Goal: Task Accomplishment & Management: Manage account settings

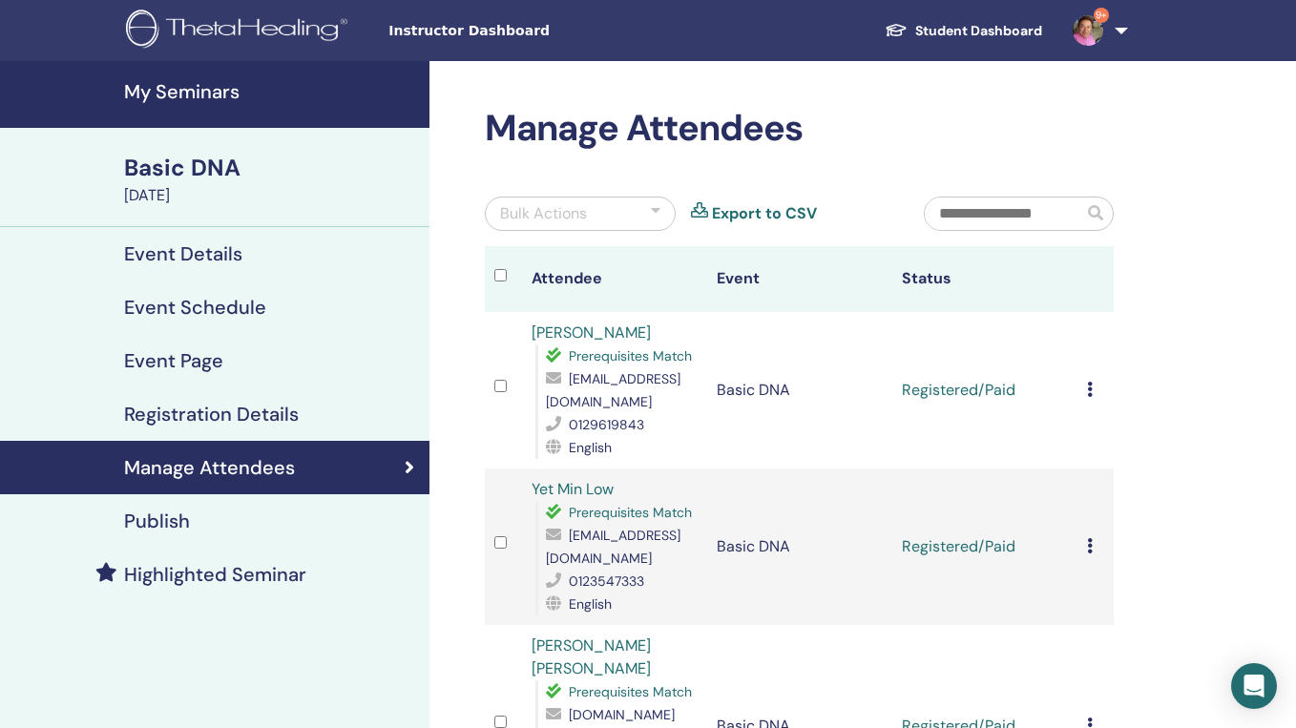
click at [1082, 18] on img at bounding box center [1087, 30] width 31 height 31
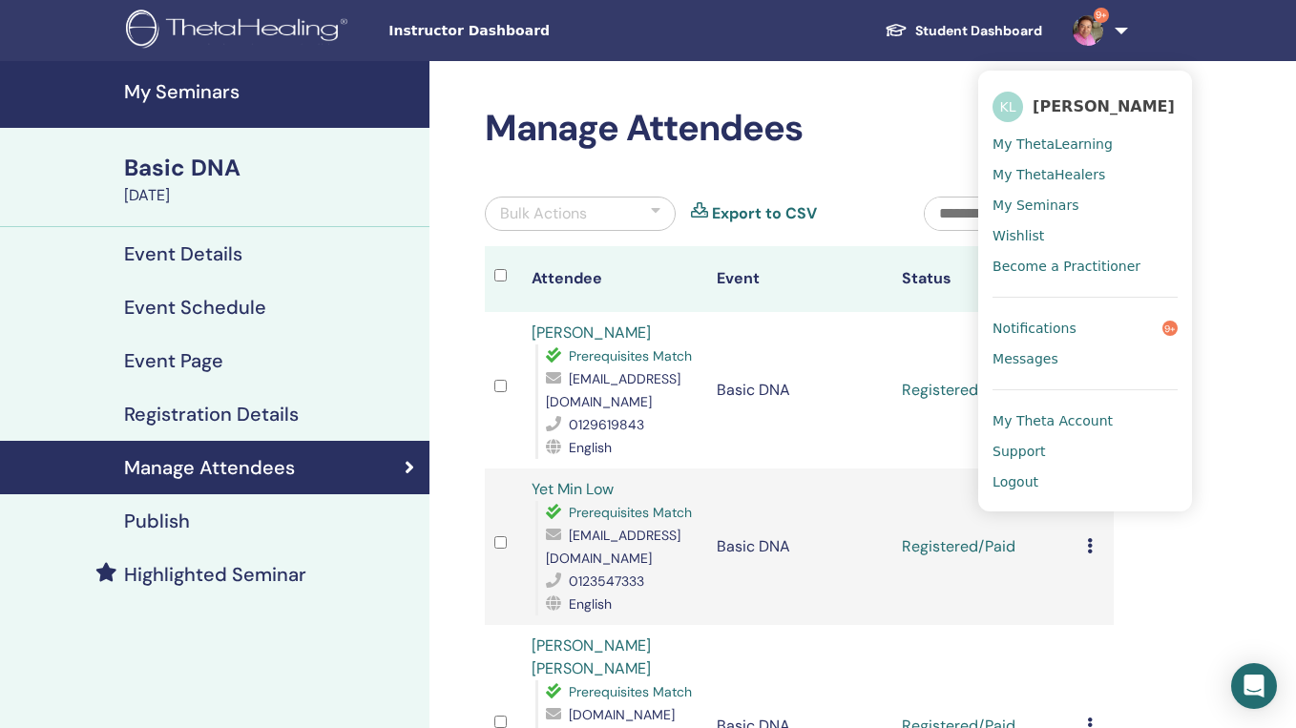
click at [1007, 474] on span "Logout" at bounding box center [1015, 481] width 46 height 17
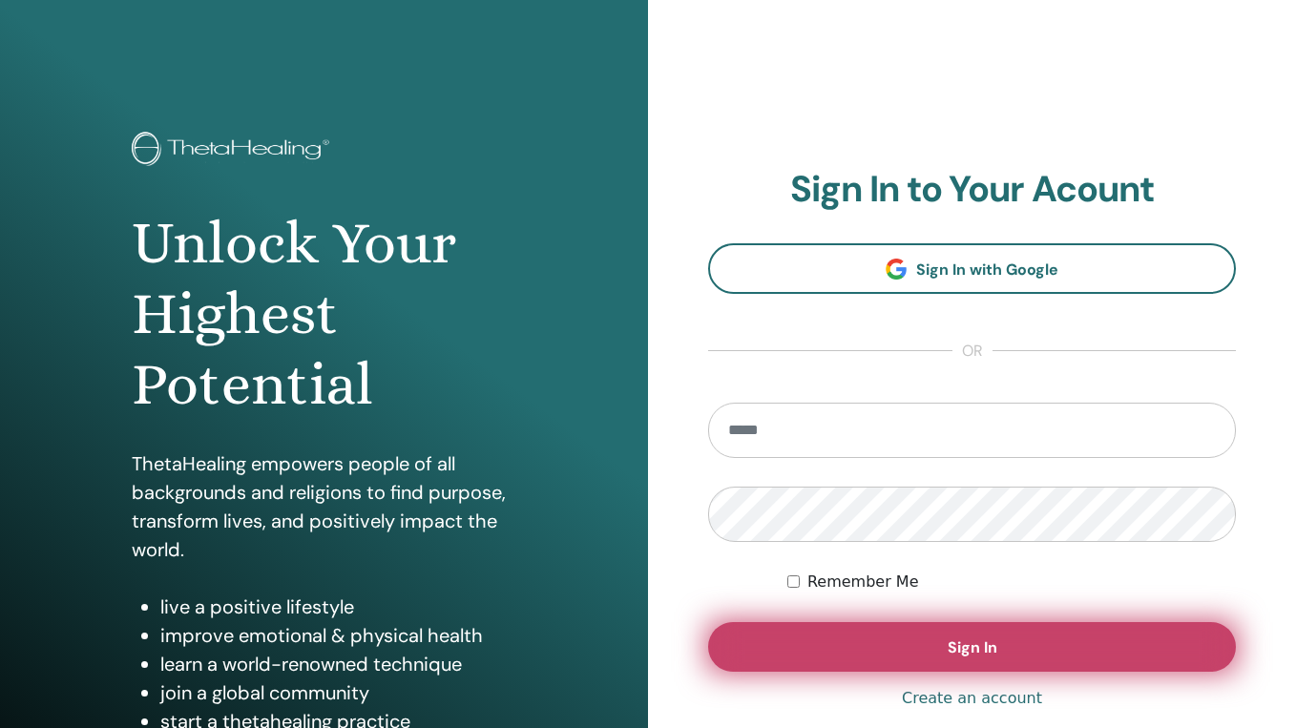
type input "**********"
click at [844, 640] on button "Sign In" at bounding box center [972, 647] width 528 height 50
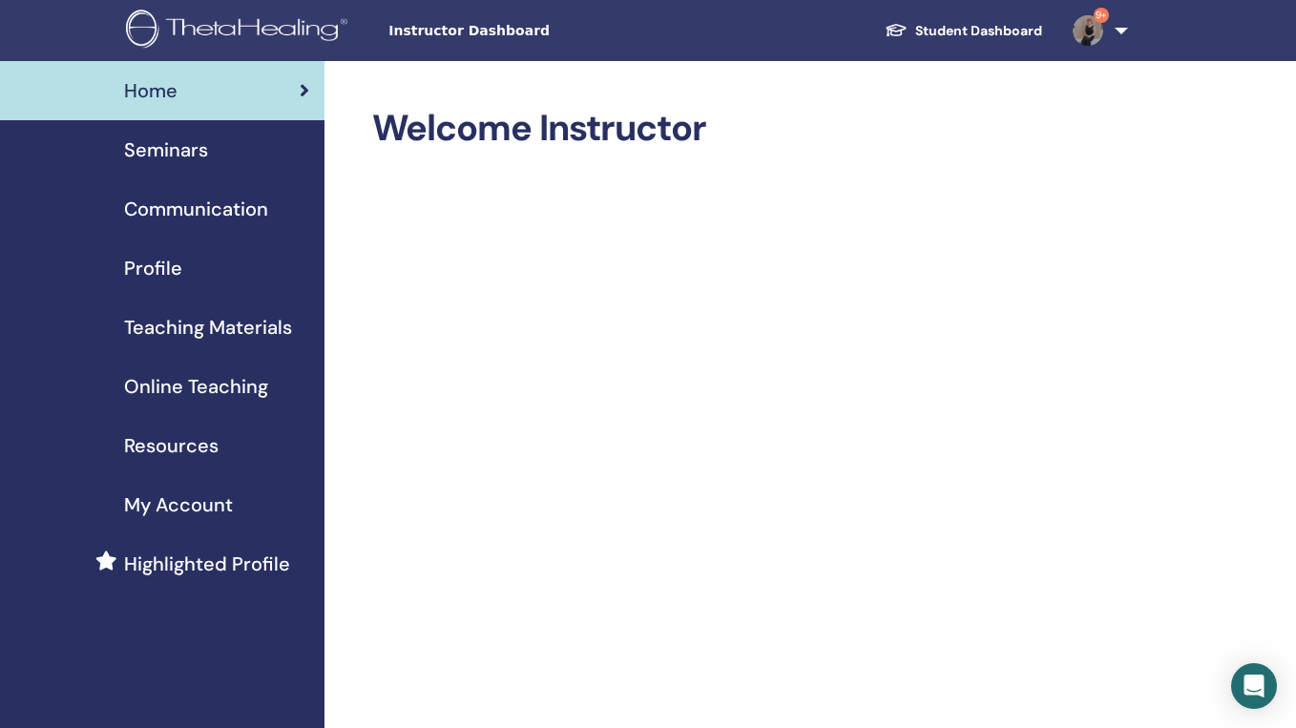
click at [980, 31] on link "Student Dashboard" at bounding box center [963, 30] width 188 height 35
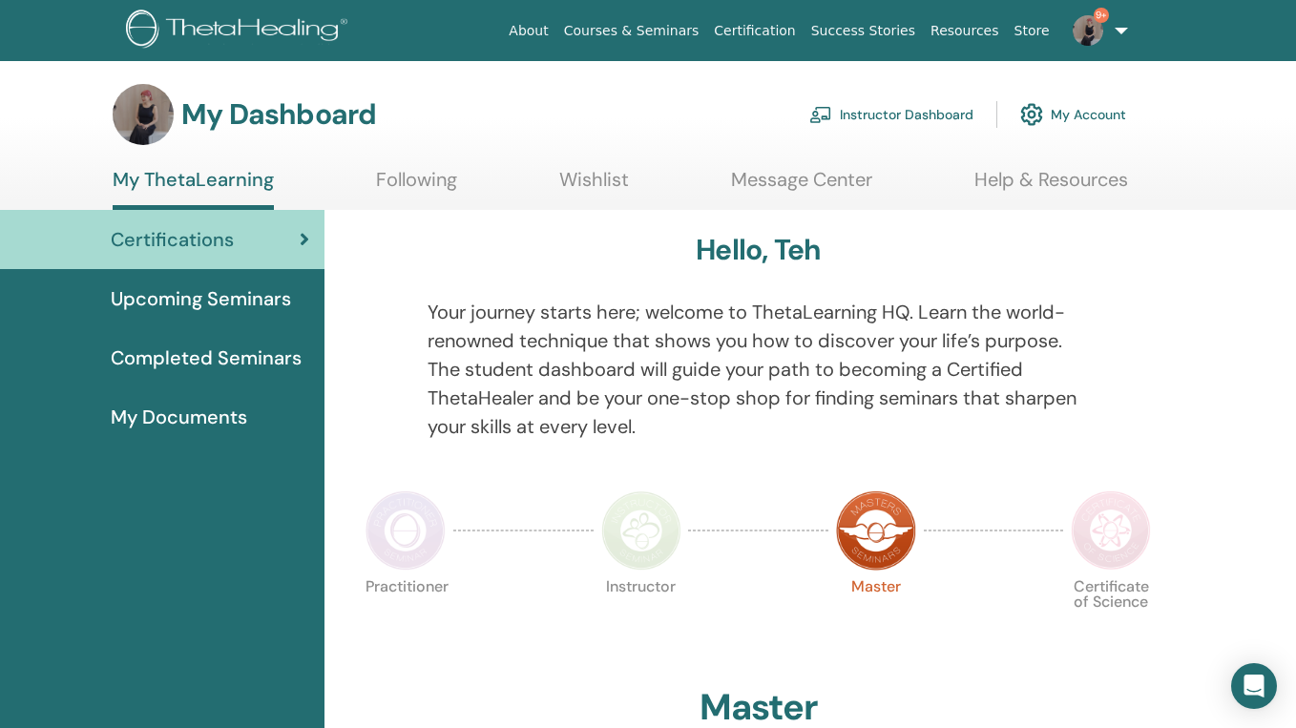
click at [857, 117] on link "Instructor Dashboard" at bounding box center [891, 115] width 164 height 42
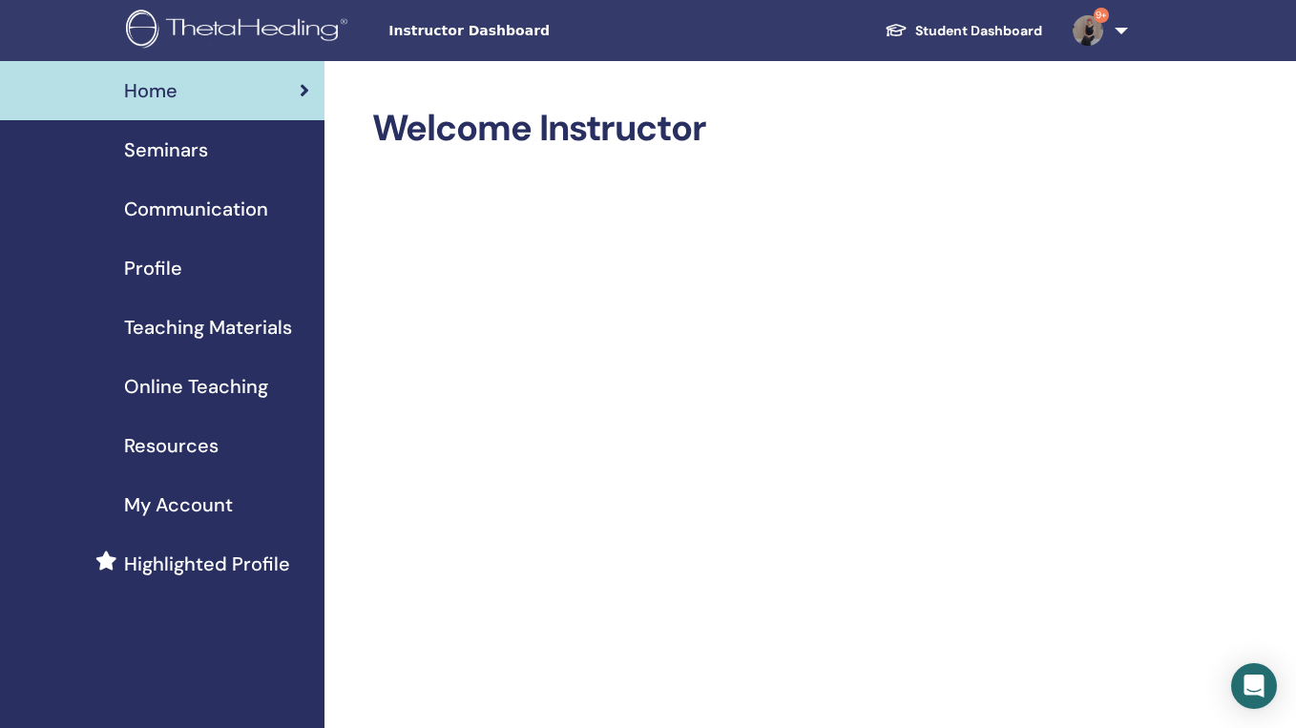
click at [197, 159] on span "Seminars" at bounding box center [166, 149] width 84 height 29
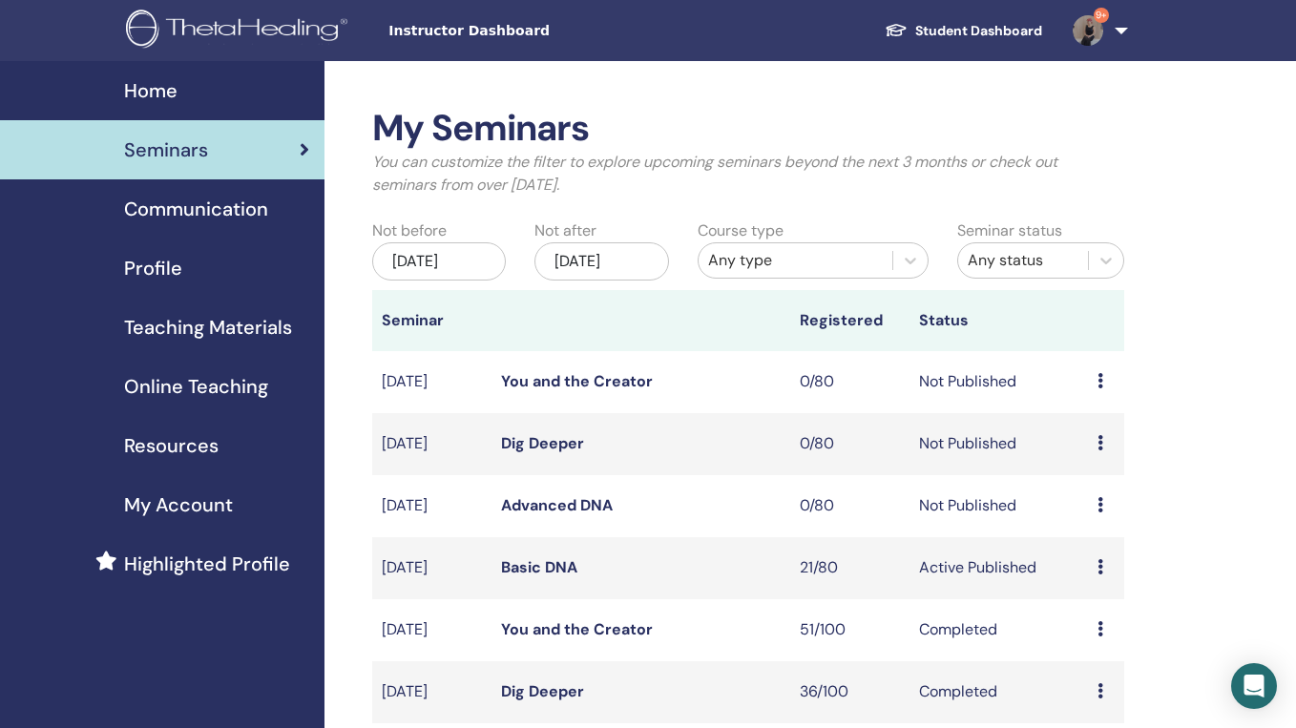
click at [532, 577] on link "Basic DNA" at bounding box center [539, 567] width 76 height 20
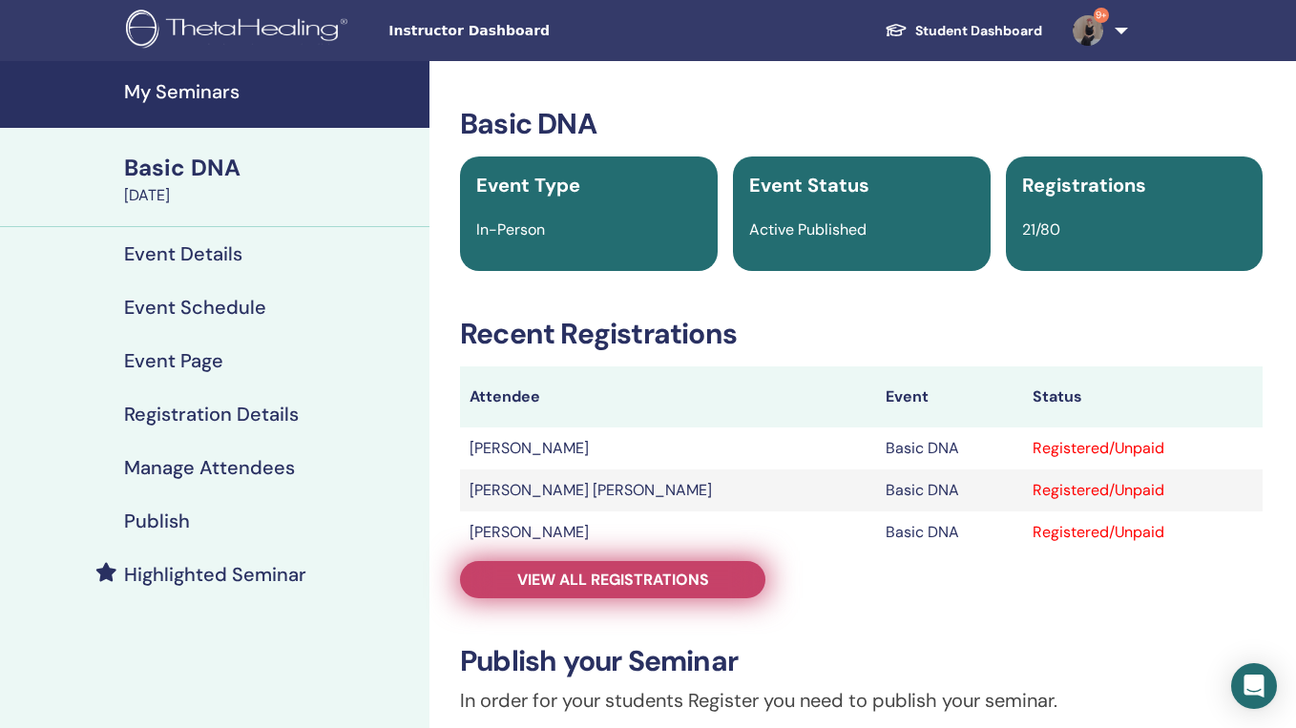
click at [570, 573] on span "View all registrations" at bounding box center [613, 580] width 192 height 20
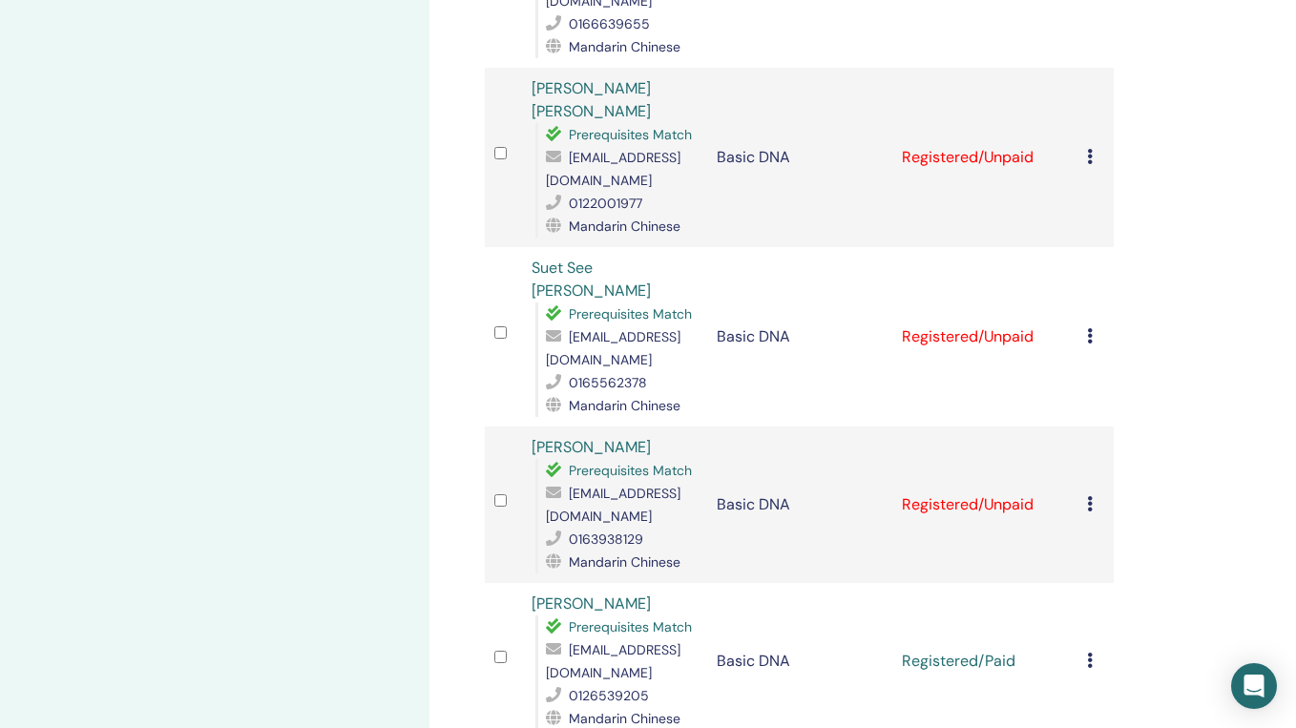
scroll to position [719, 0]
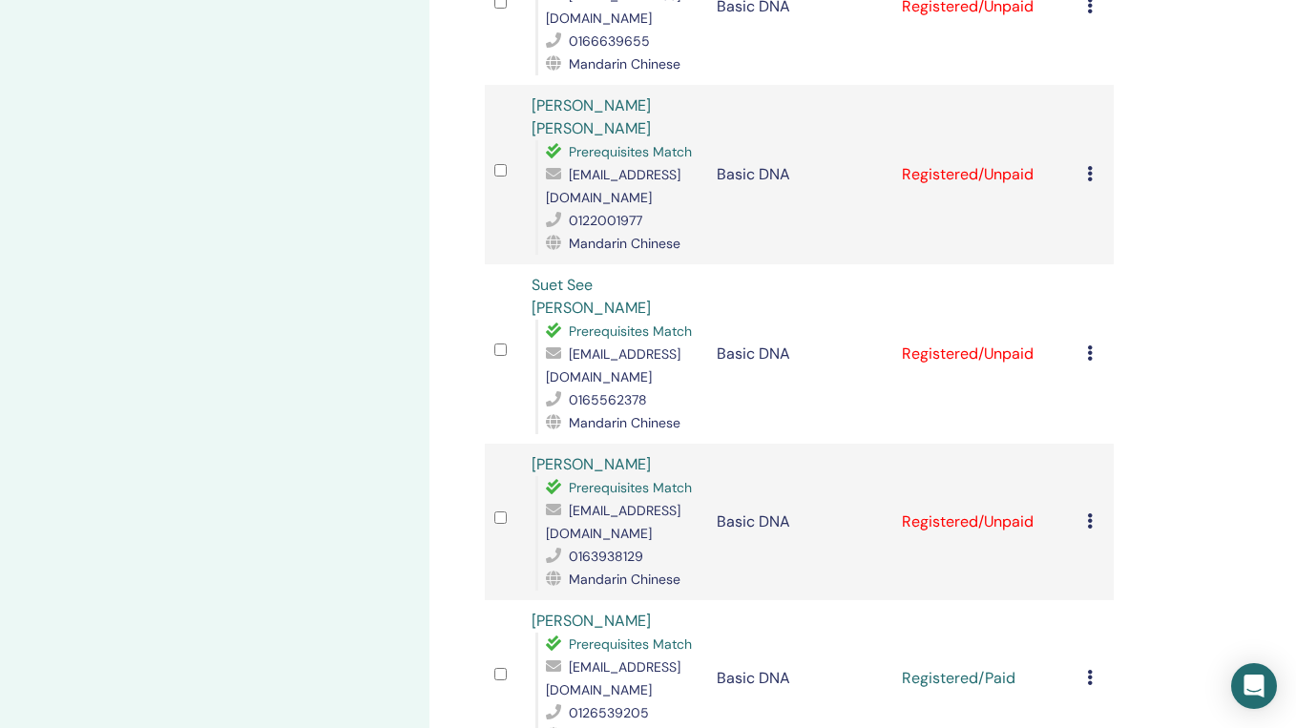
click at [502, 444] on td at bounding box center [503, 522] width 37 height 156
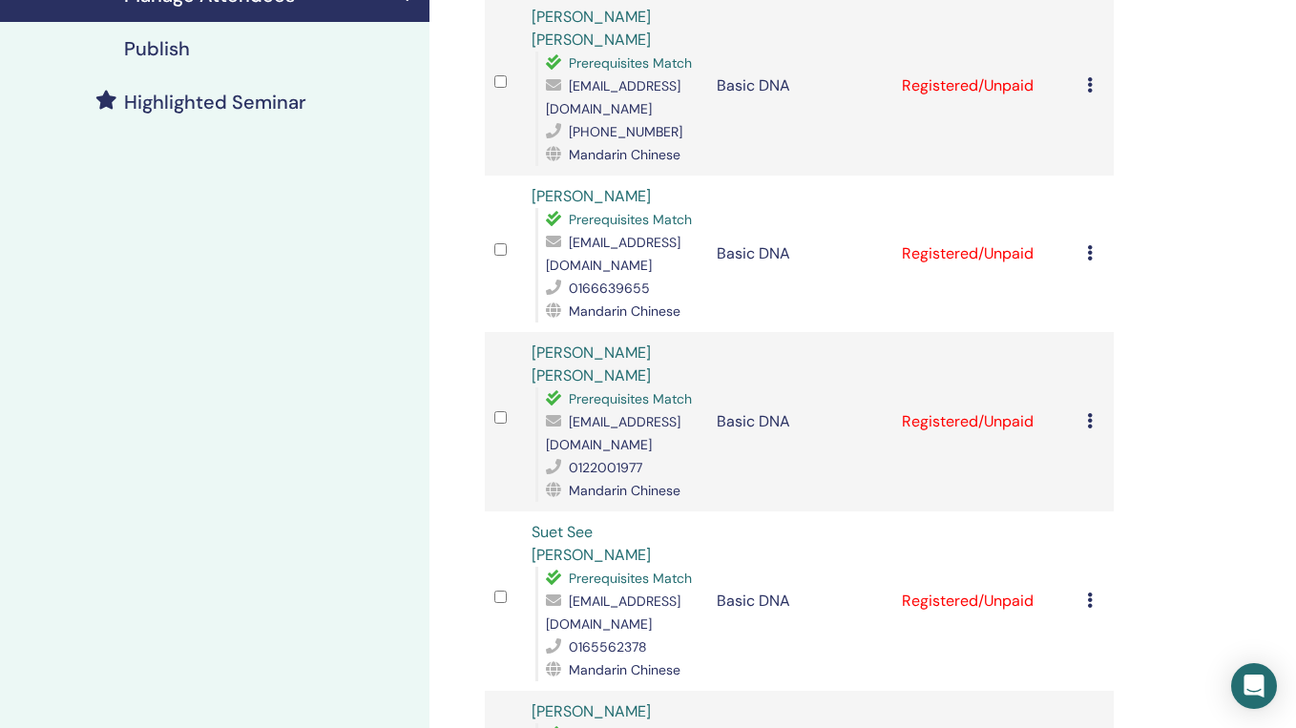
scroll to position [473, 0]
click at [502, 406] on div at bounding box center [503, 420] width 18 height 28
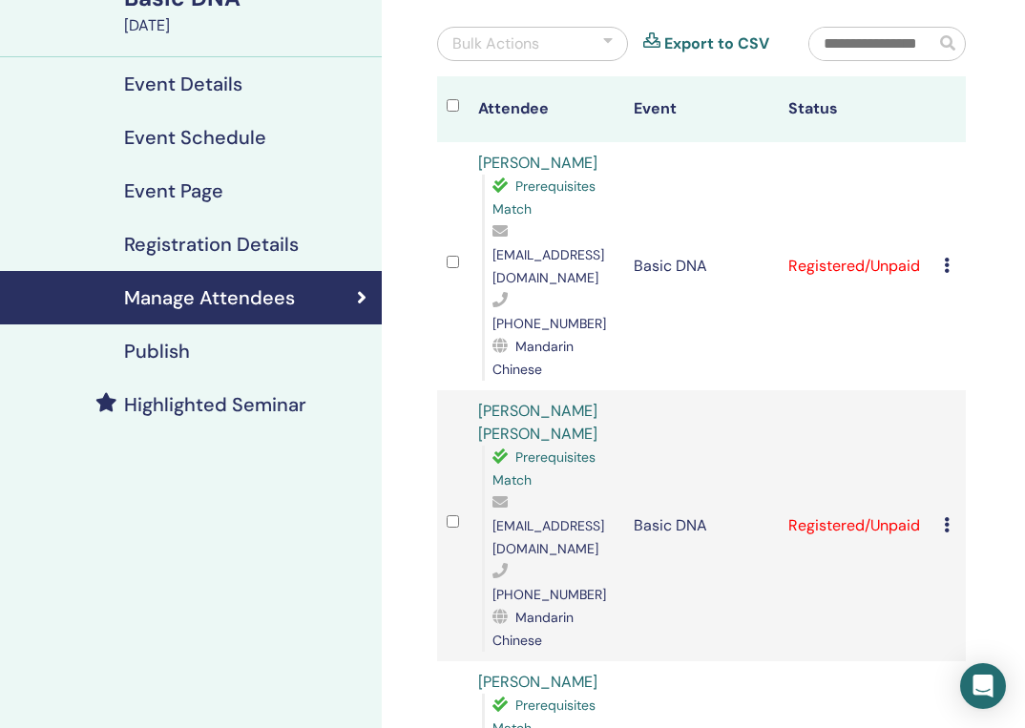
scroll to position [165, 0]
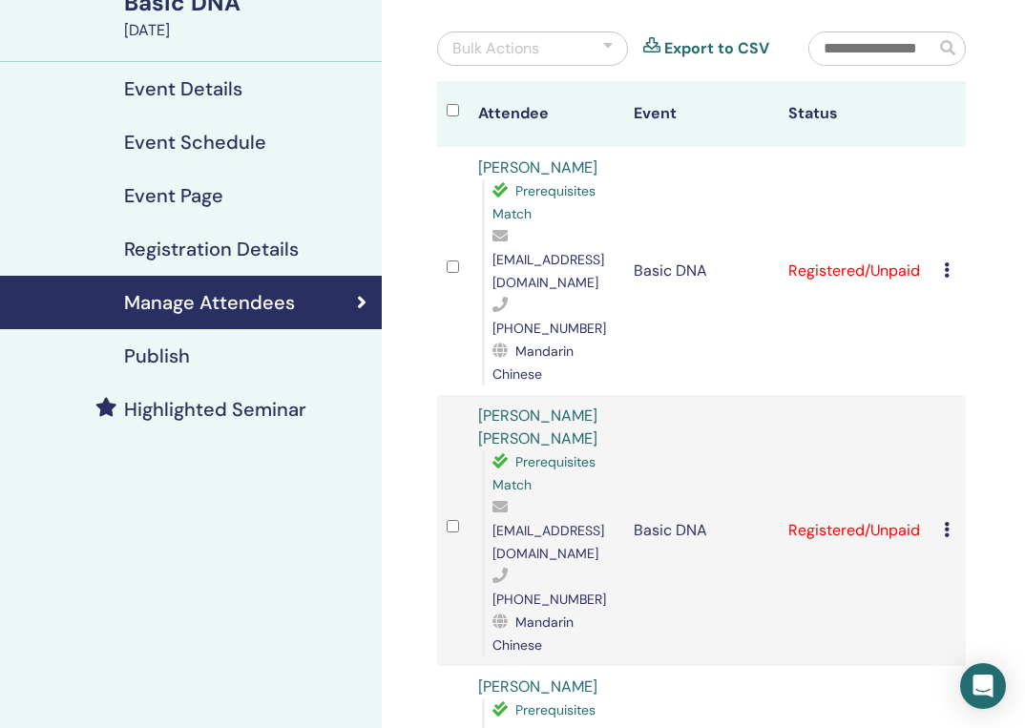
click at [565, 38] on div "Bulk Actions" at bounding box center [532, 48] width 191 height 34
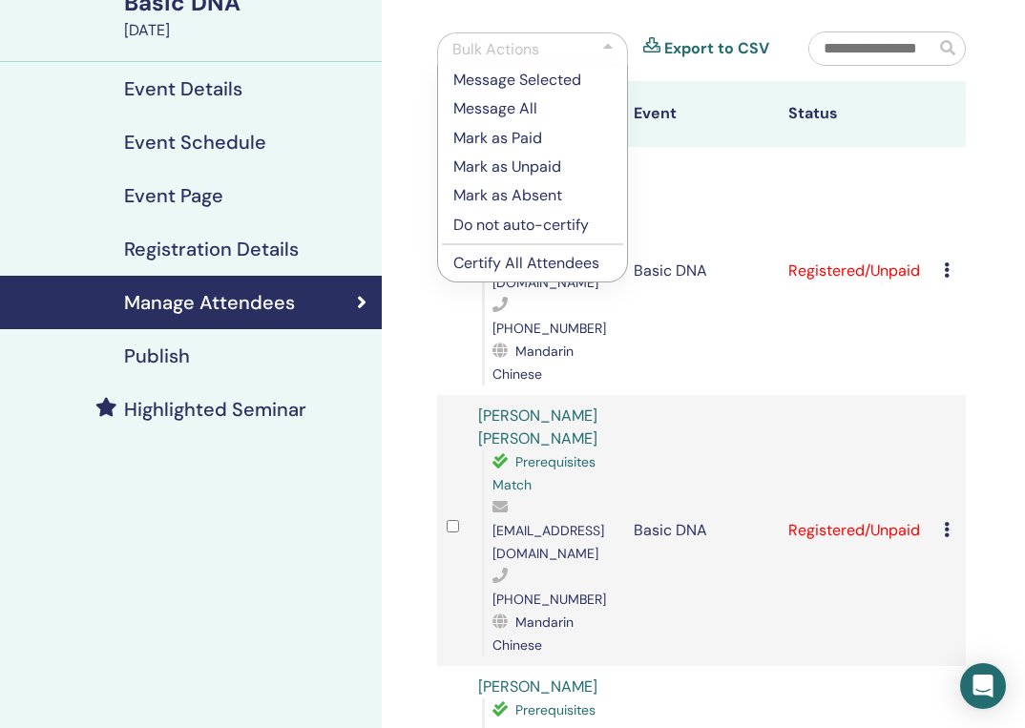
click at [525, 135] on p "Mark as Paid" at bounding box center [532, 138] width 158 height 23
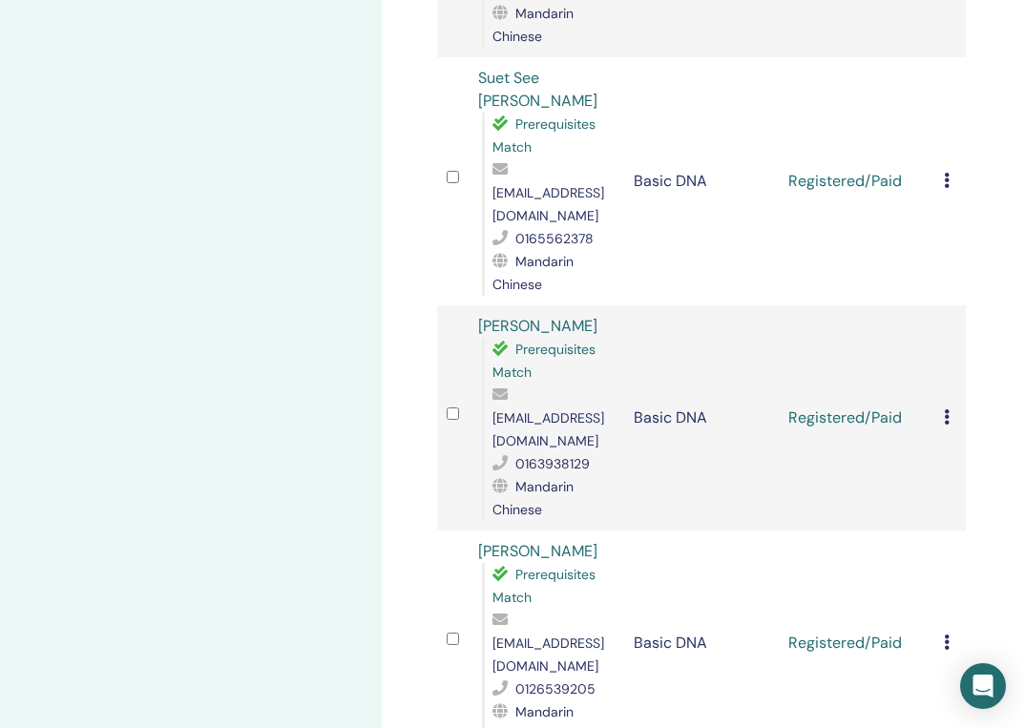
scroll to position [1234, 0]
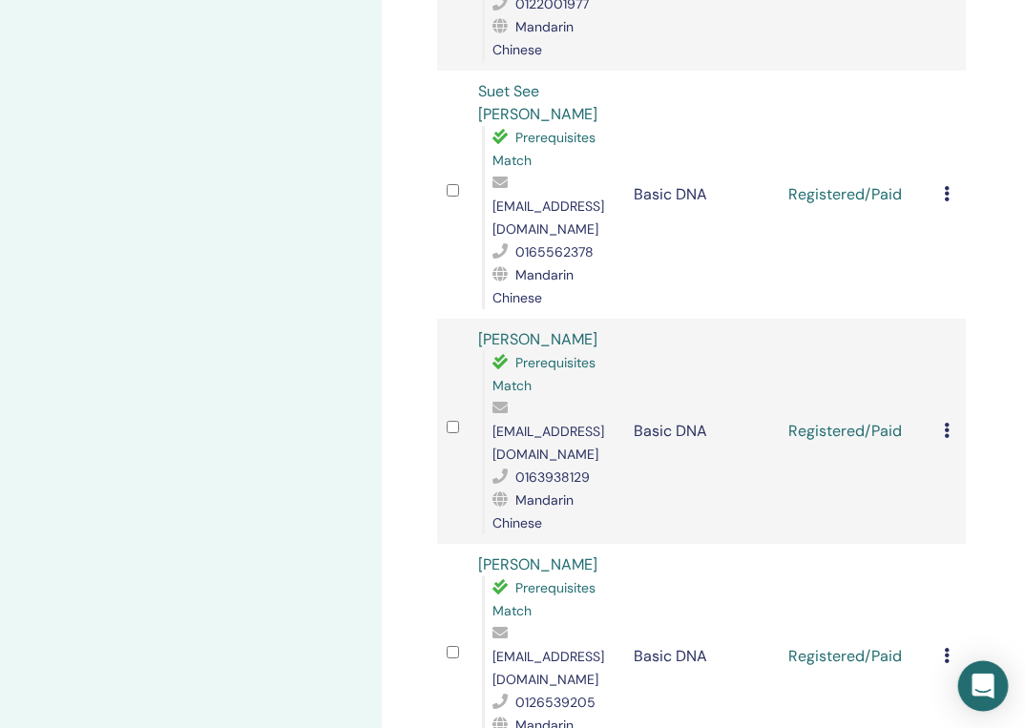
click at [989, 690] on icon "Open Intercom Messenger" at bounding box center [982, 686] width 25 height 25
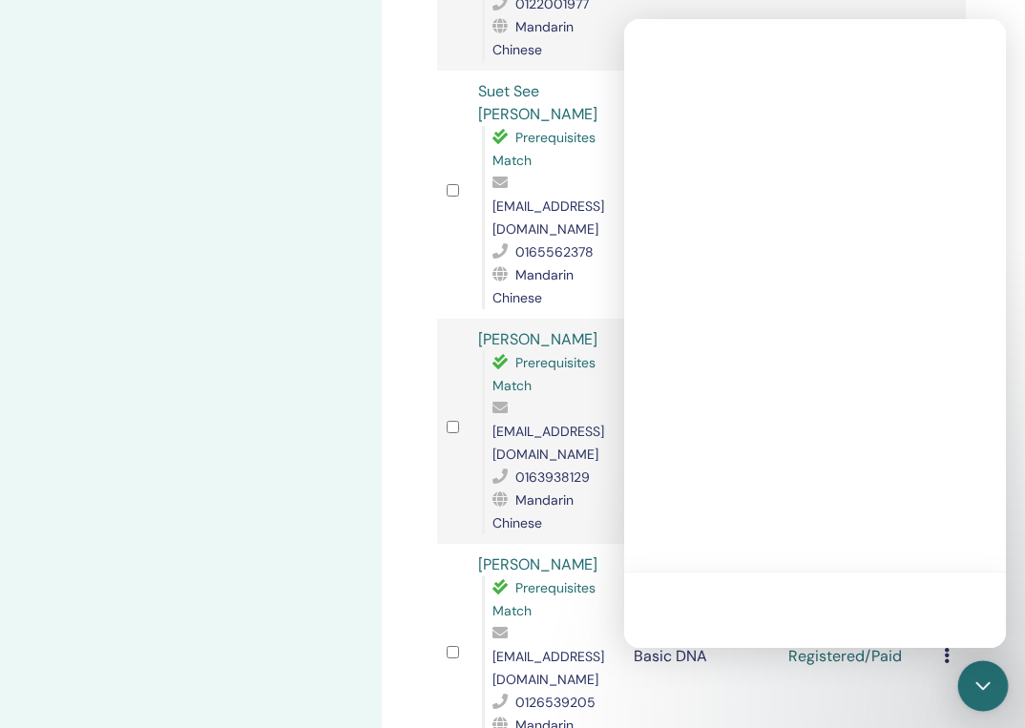
scroll to position [0, 0]
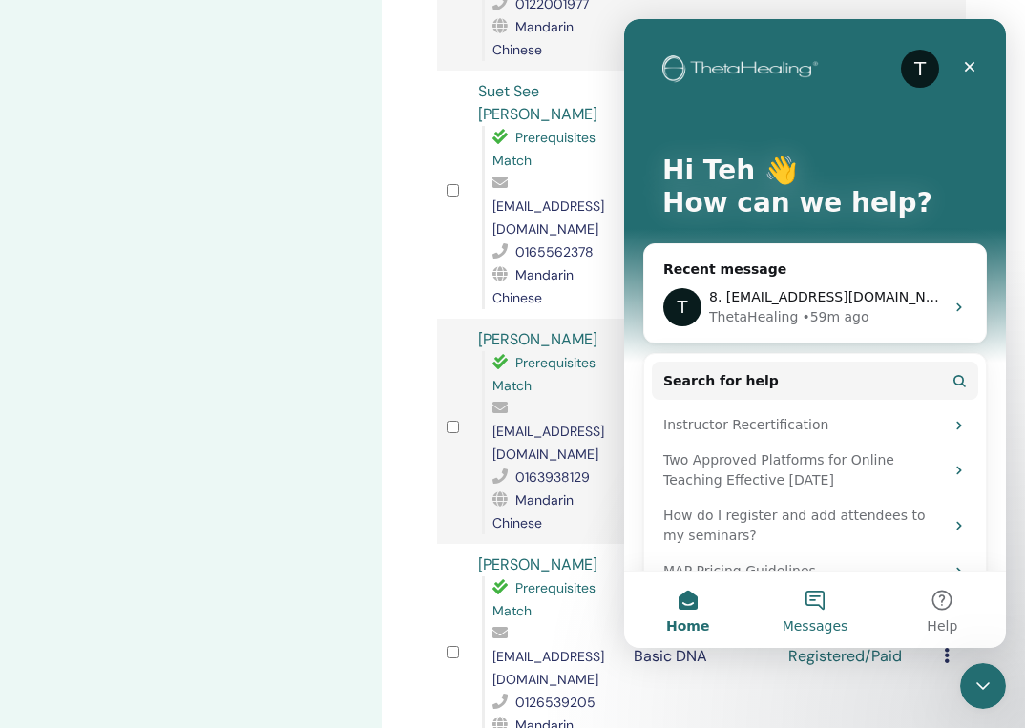
click at [816, 599] on button "Messages" at bounding box center [814, 610] width 127 height 76
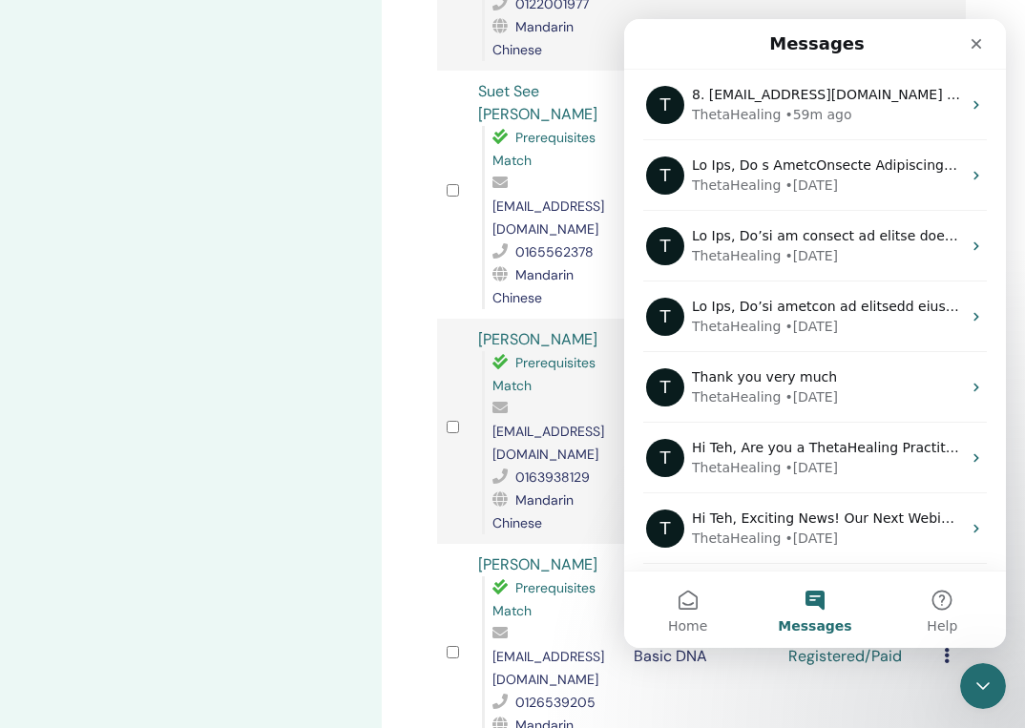
click at [831, 126] on div "T 8. yingchia516@yahoo.com acc name change to CHIA KAH YING ThetaHealing • 59m …" at bounding box center [815, 105] width 382 height 71
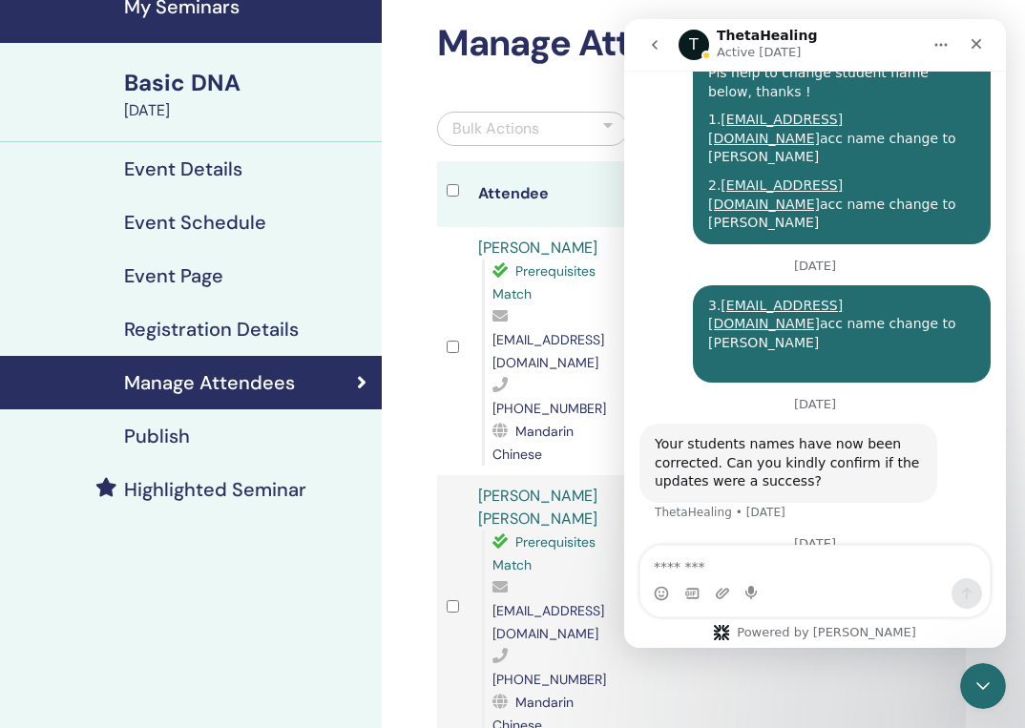
scroll to position [74, 0]
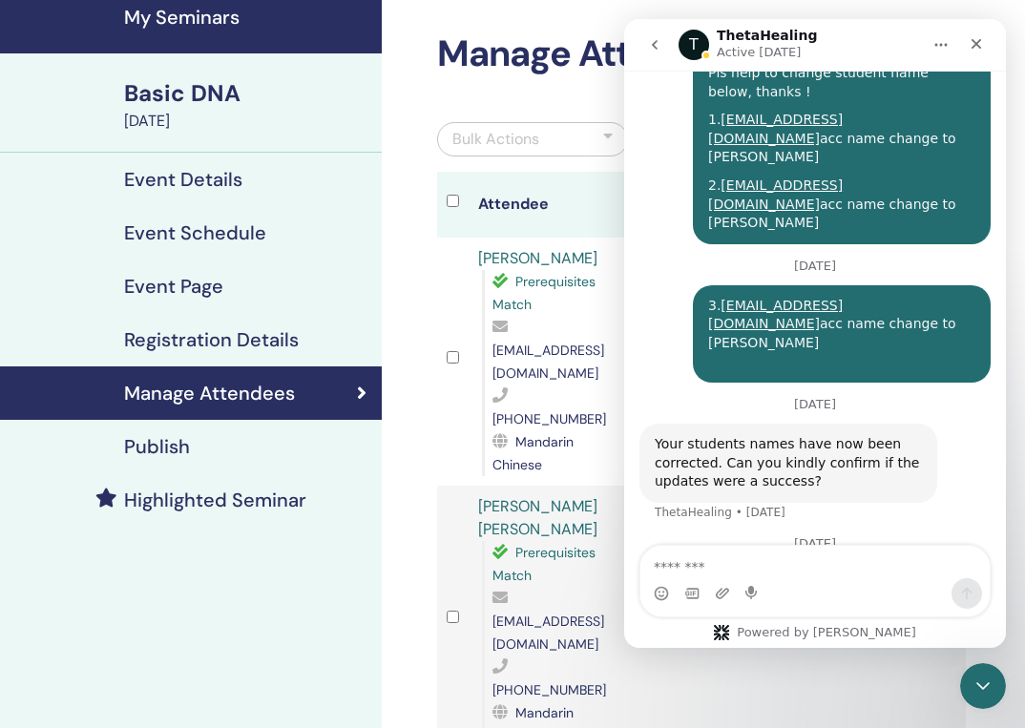
click at [464, 158] on div "Bulk Actions Export to CSV" at bounding box center [608, 147] width 371 height 50
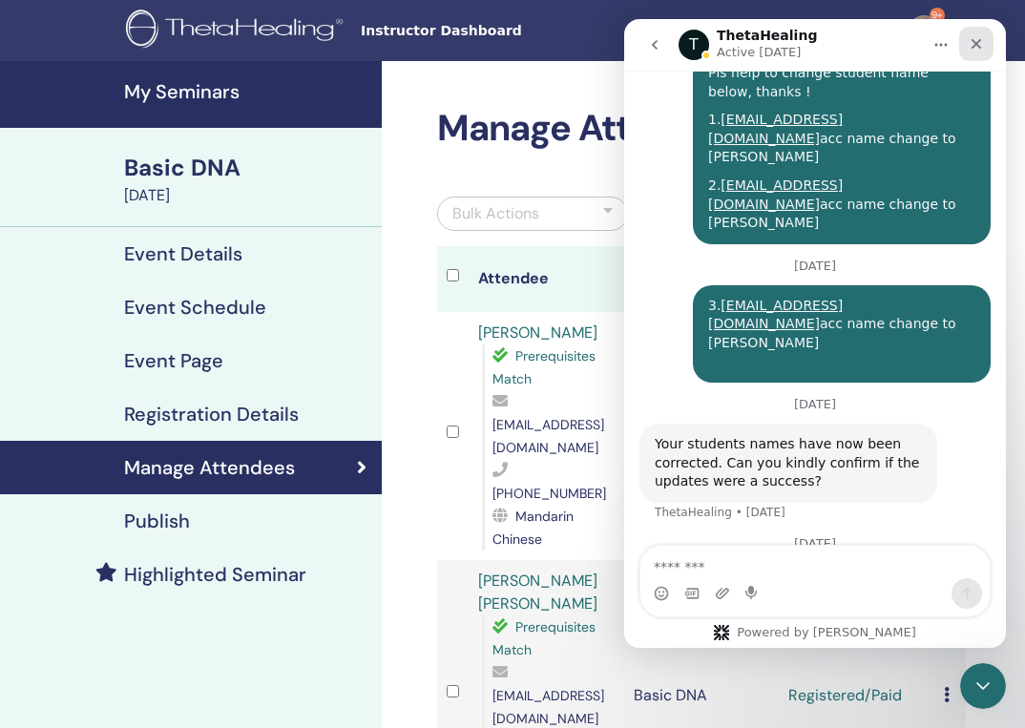
click at [980, 44] on icon "Close" at bounding box center [975, 43] width 15 height 15
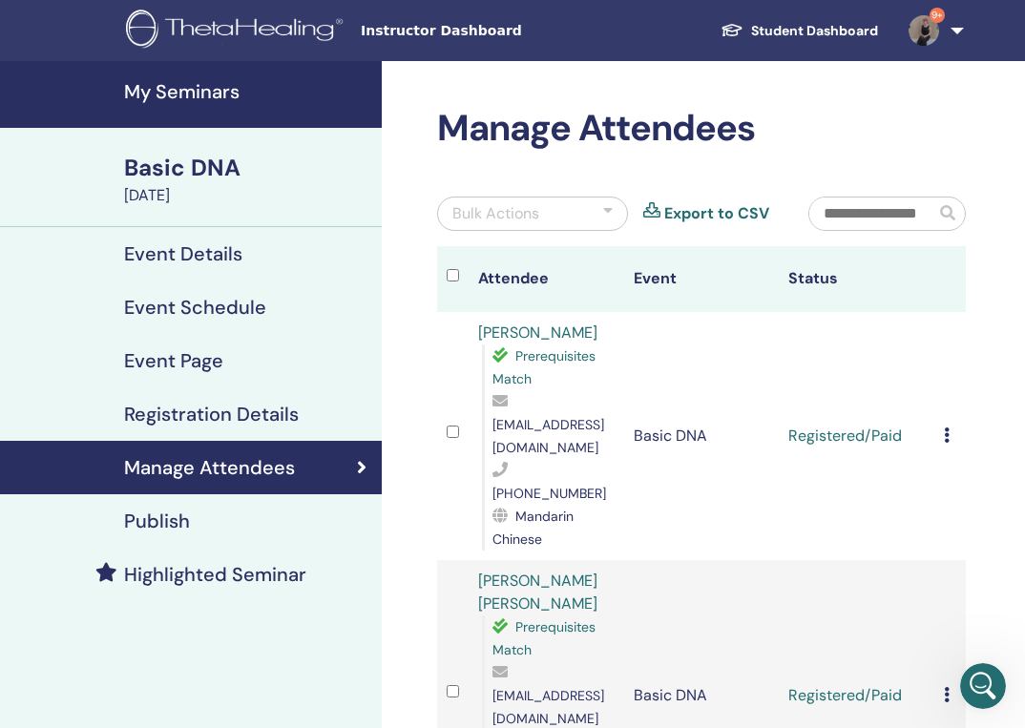
click at [953, 35] on link "9+" at bounding box center [932, 30] width 78 height 61
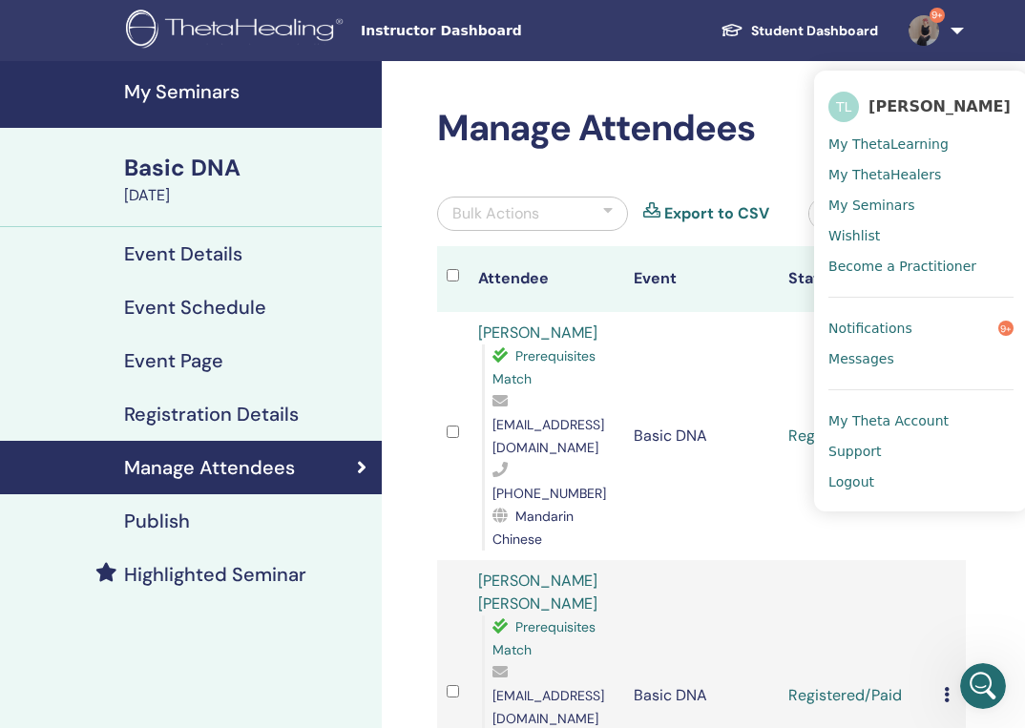
scroll to position [6966, 0]
click at [890, 489] on link "Logout" at bounding box center [920, 482] width 185 height 31
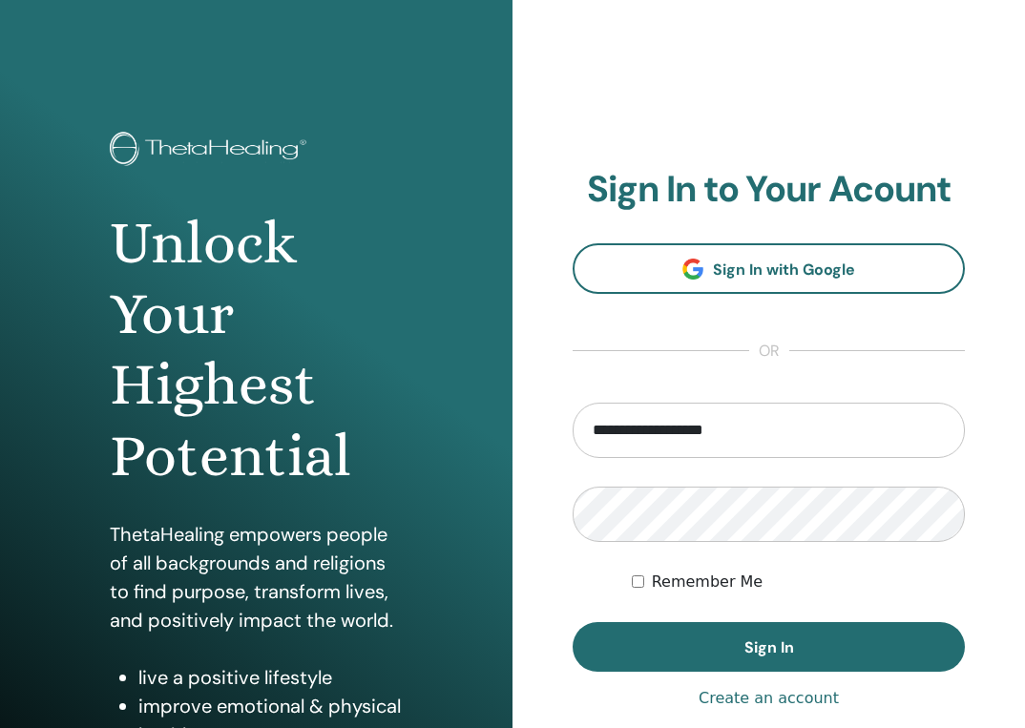
click at [638, 432] on input "**********" at bounding box center [768, 430] width 392 height 55
click at [648, 428] on input "**********" at bounding box center [768, 430] width 392 height 55
type input "**********"
click at [572, 622] on button "Sign In" at bounding box center [768, 647] width 392 height 50
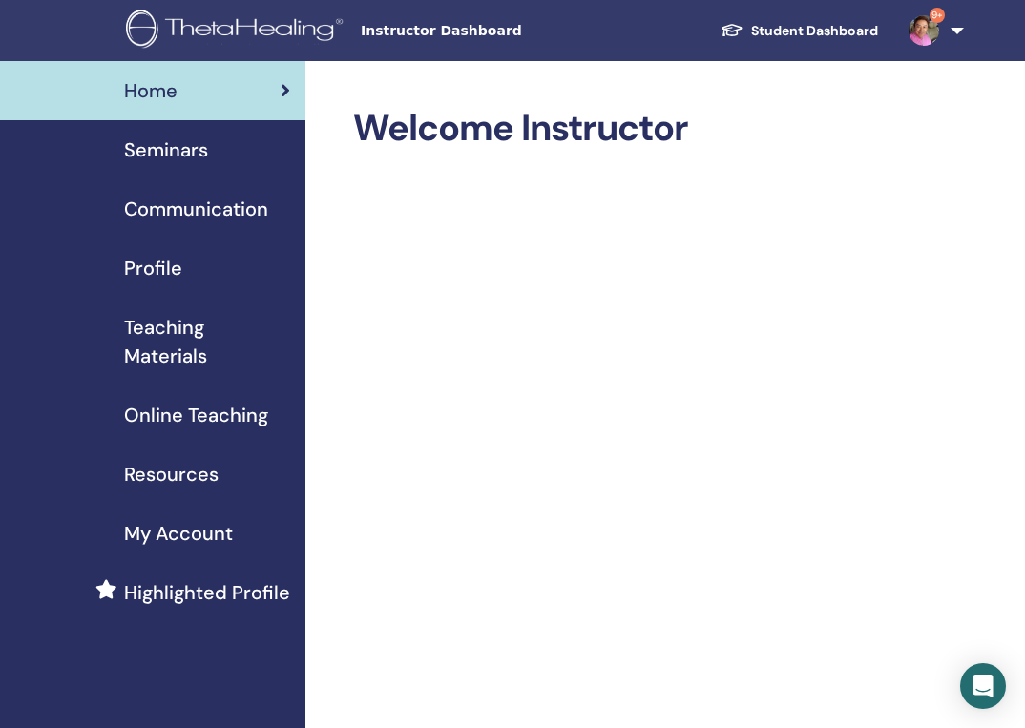
click at [780, 30] on link "Student Dashboard" at bounding box center [799, 30] width 188 height 35
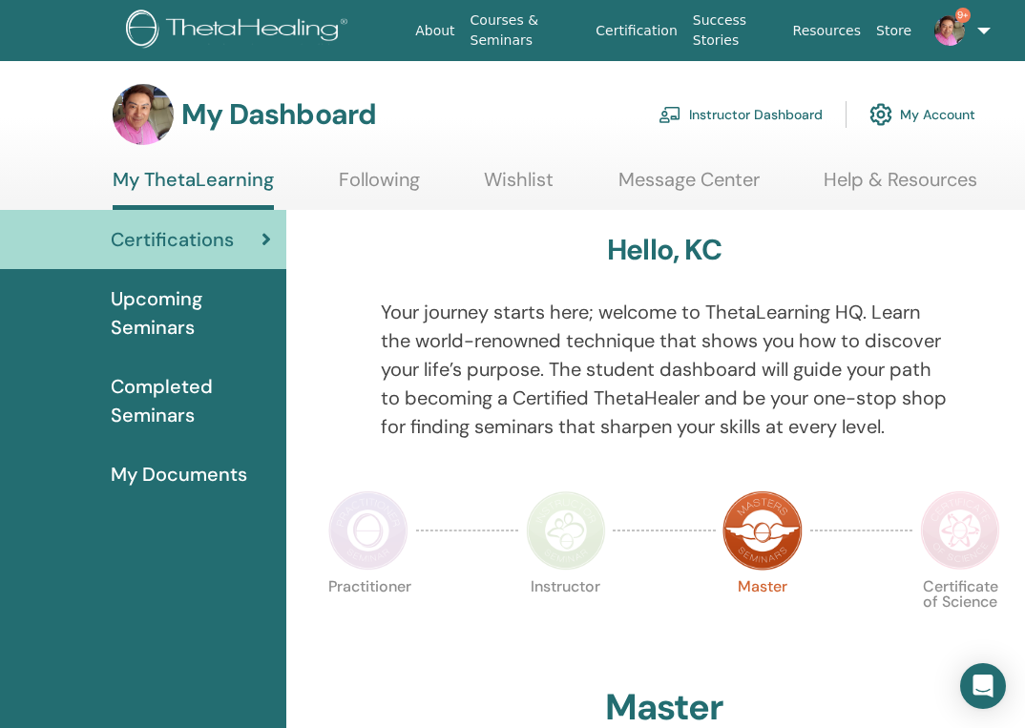
click at [743, 111] on link "Instructor Dashboard" at bounding box center [740, 115] width 164 height 42
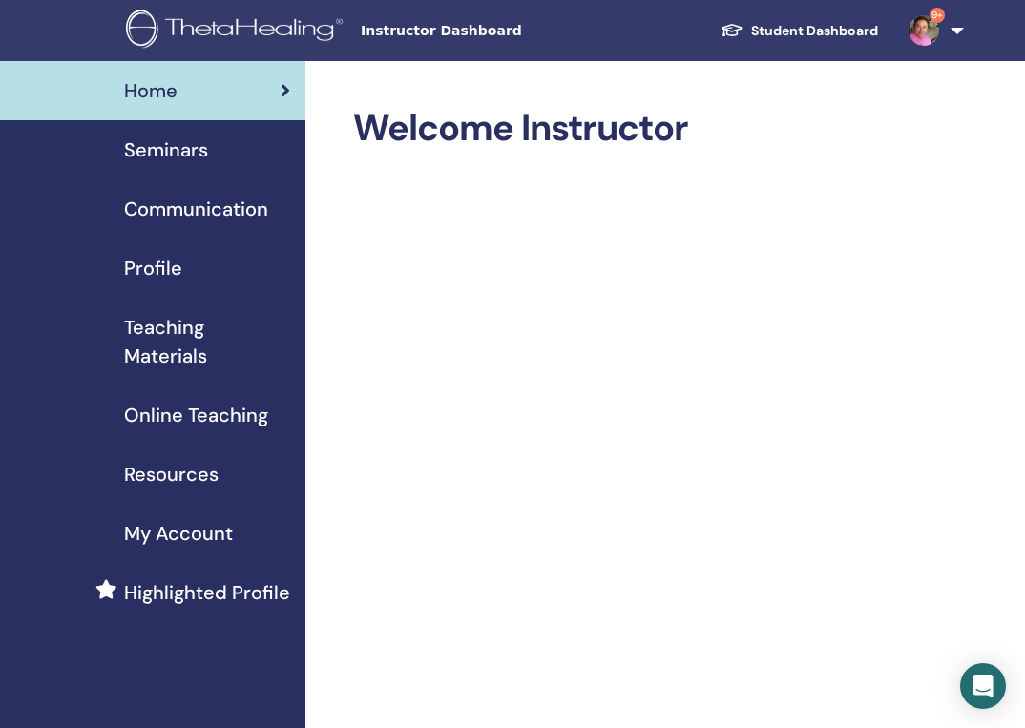
click at [181, 147] on span "Seminars" at bounding box center [166, 149] width 84 height 29
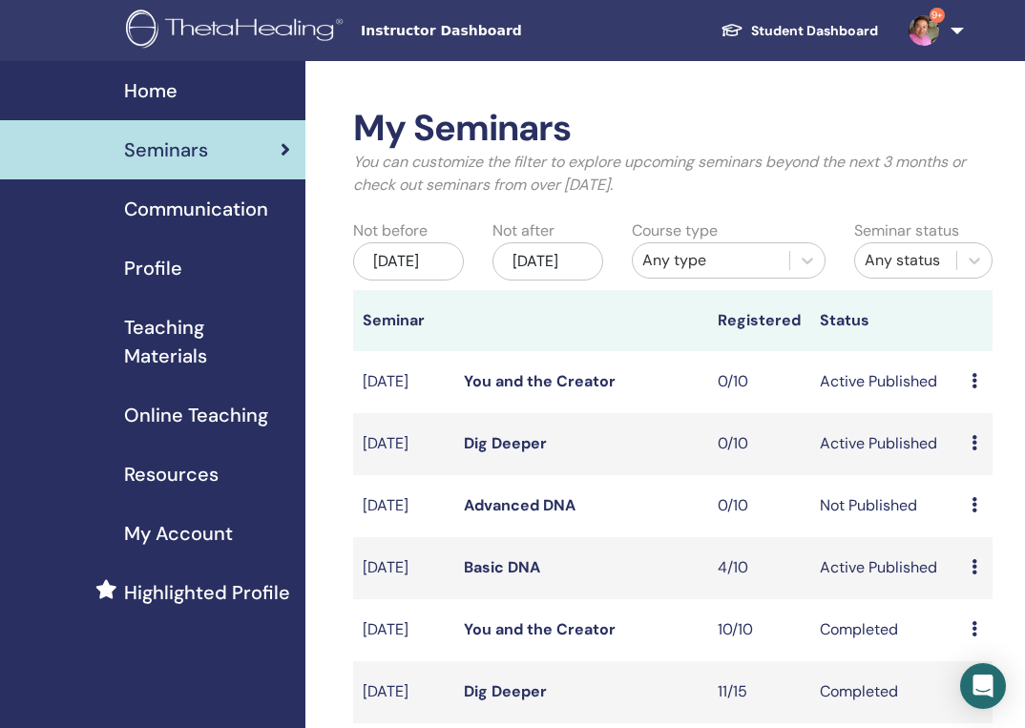
click at [509, 577] on link "Basic DNA" at bounding box center [502, 567] width 76 height 20
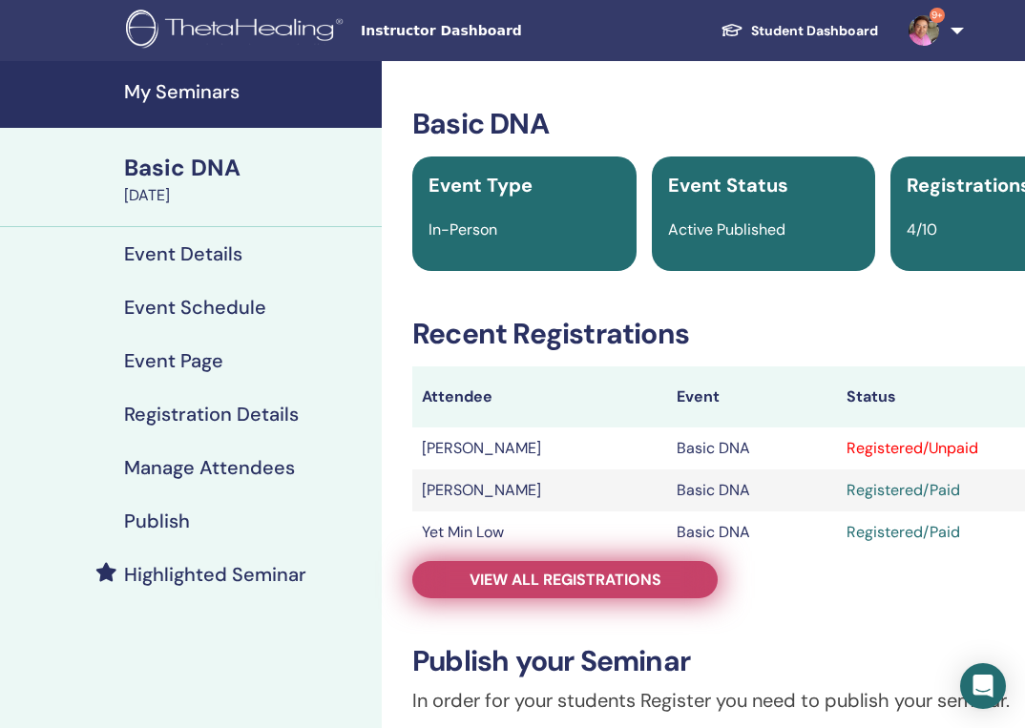
click at [503, 573] on span "View all registrations" at bounding box center [565, 580] width 192 height 20
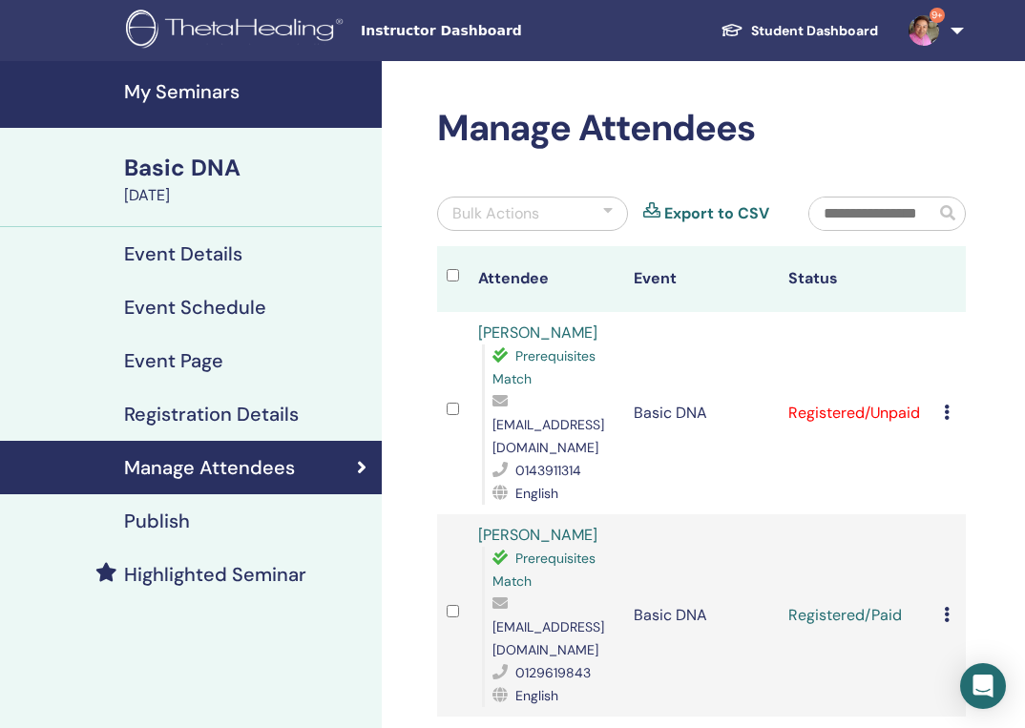
click at [576, 218] on div "Bulk Actions" at bounding box center [532, 214] width 191 height 34
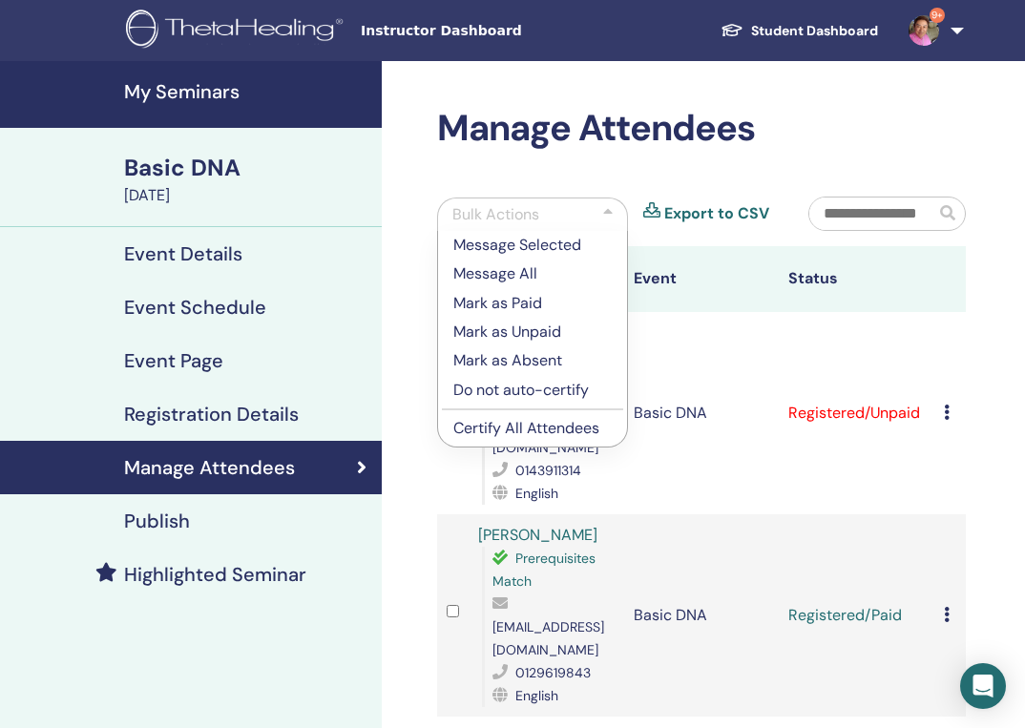
click at [529, 297] on p "Mark as Paid" at bounding box center [532, 303] width 158 height 23
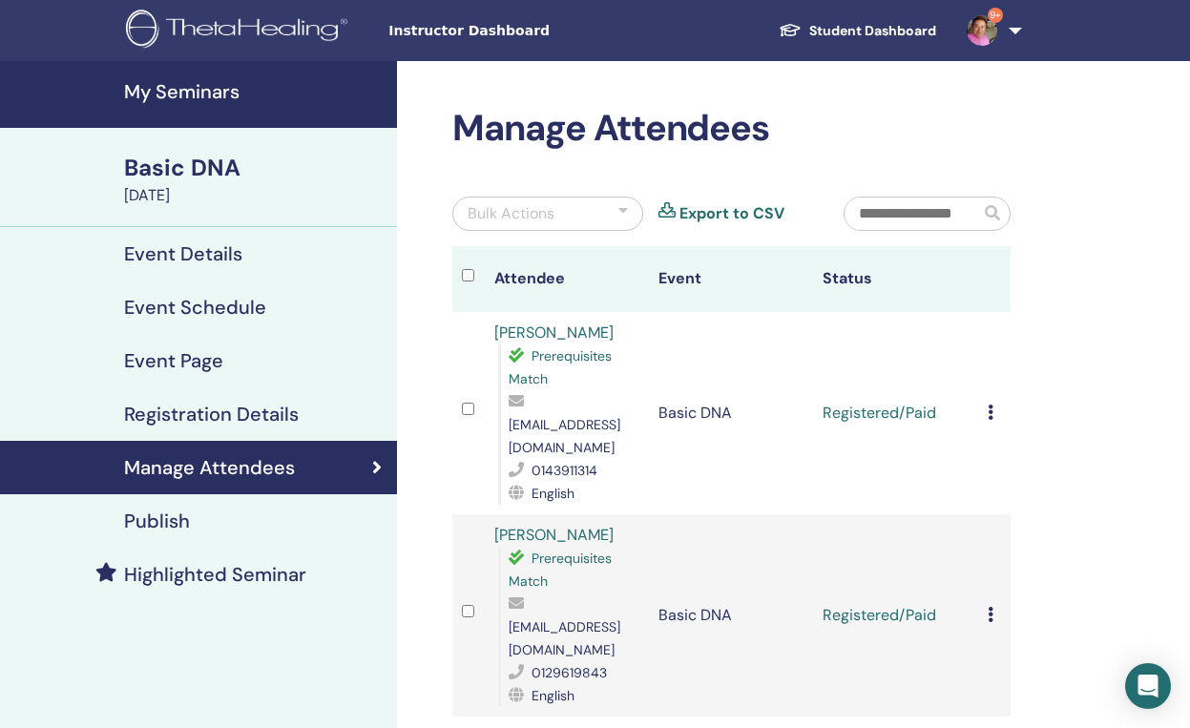
click at [989, 30] on img at bounding box center [982, 30] width 31 height 31
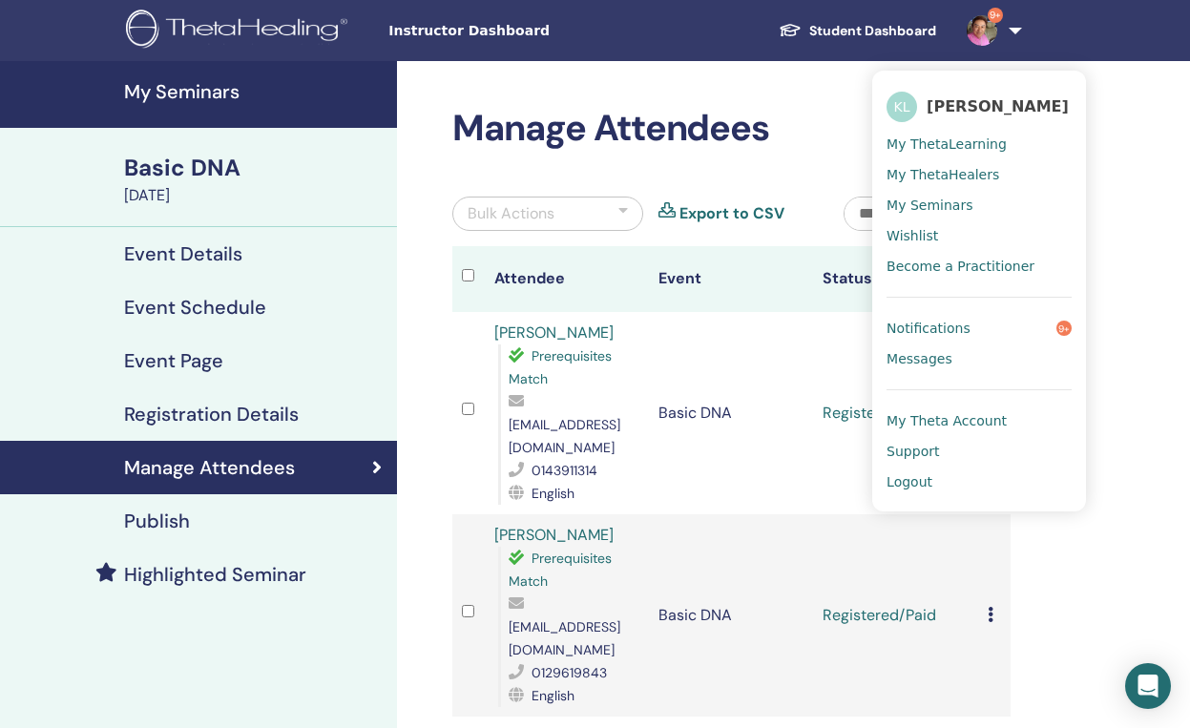
click at [948, 482] on link "Logout" at bounding box center [978, 482] width 185 height 31
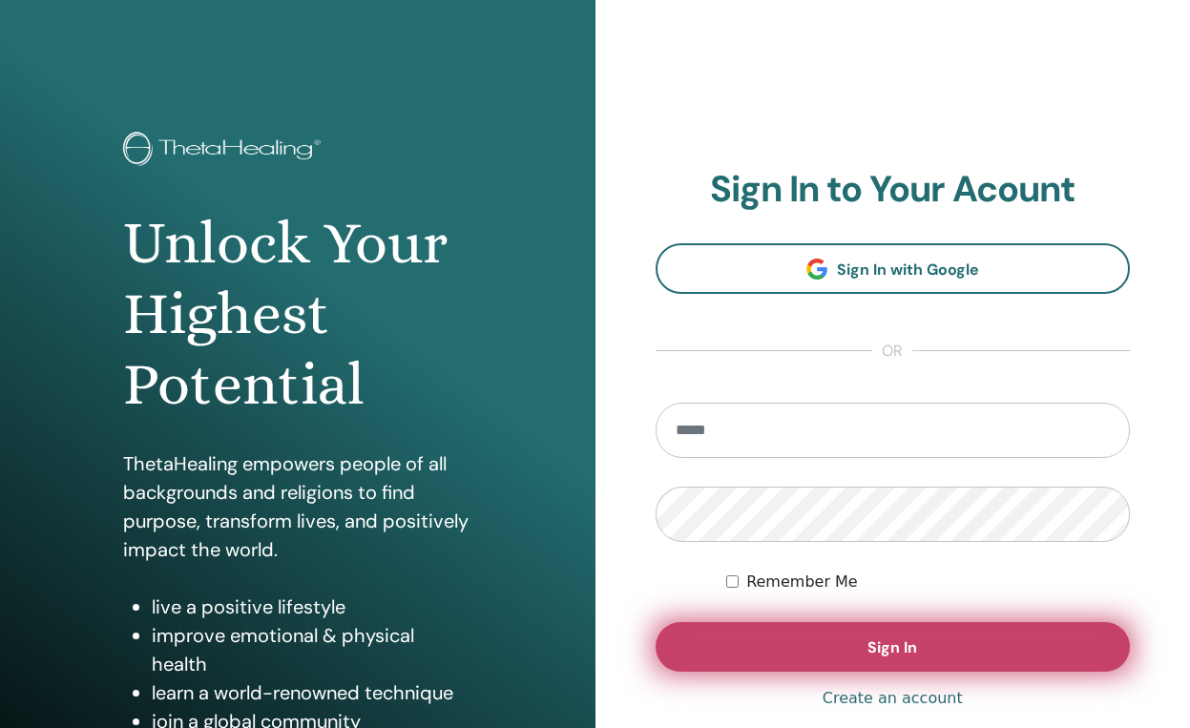
type input "**********"
click at [803, 639] on button "Sign In" at bounding box center [892, 647] width 475 height 50
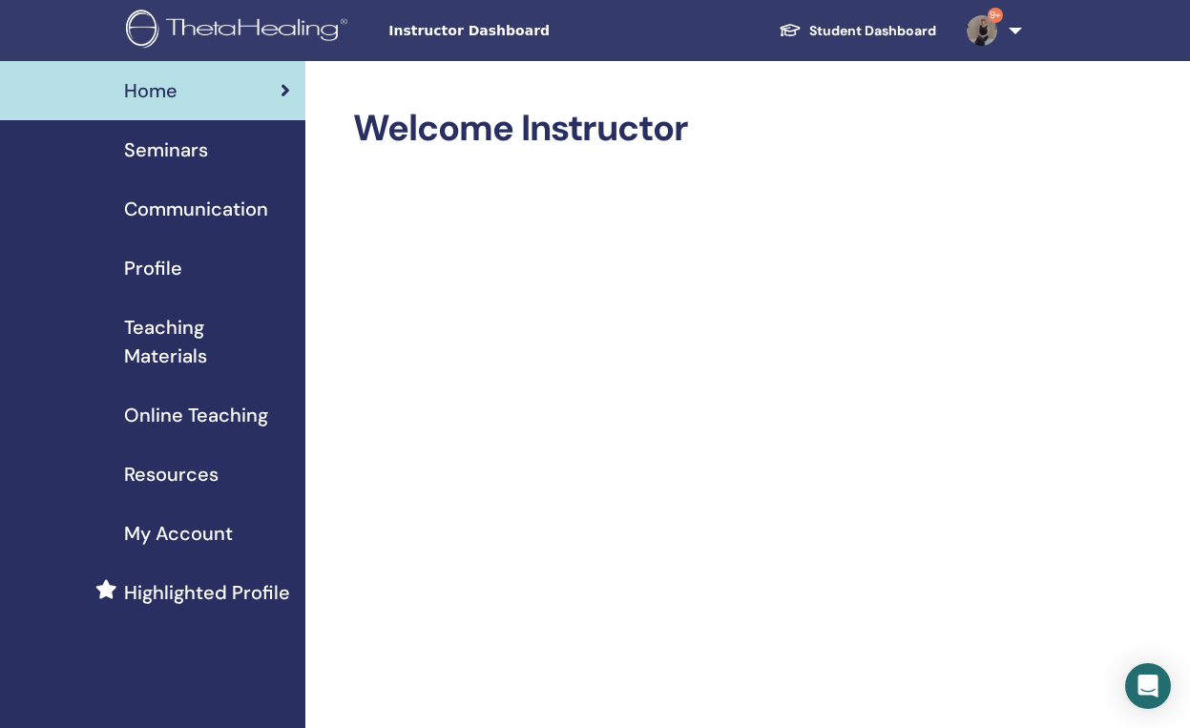
click at [850, 39] on link "Student Dashboard" at bounding box center [857, 30] width 188 height 35
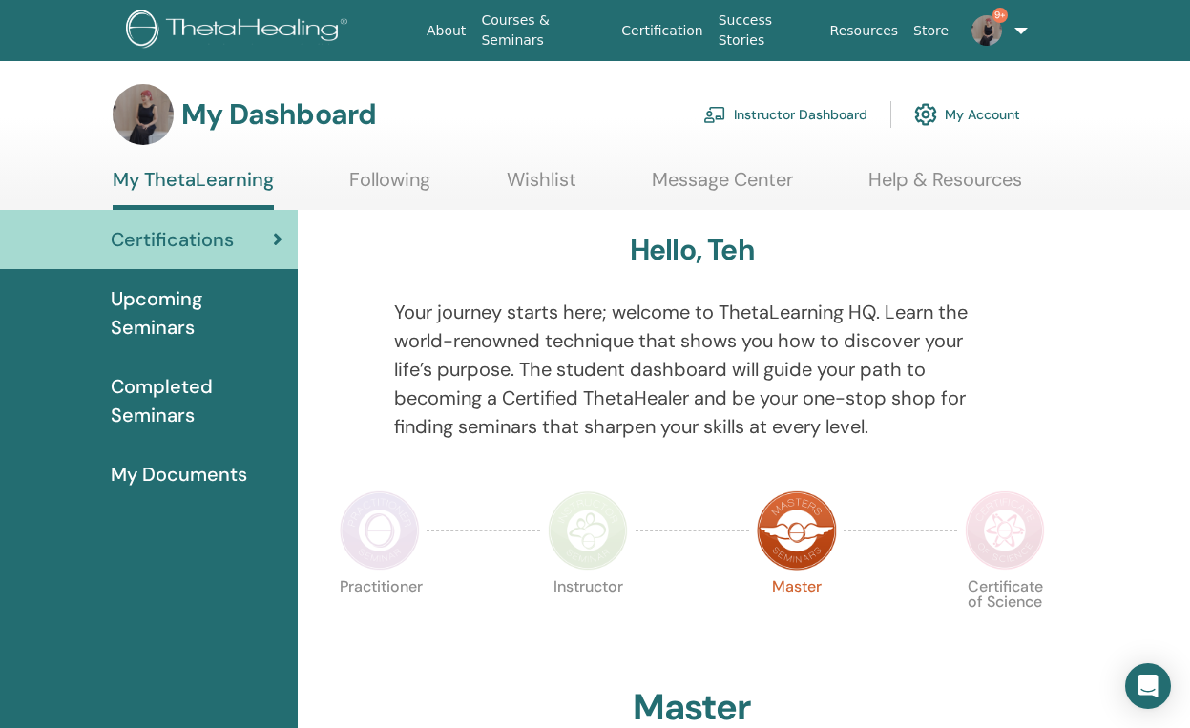
click at [812, 120] on link "Instructor Dashboard" at bounding box center [785, 115] width 164 height 42
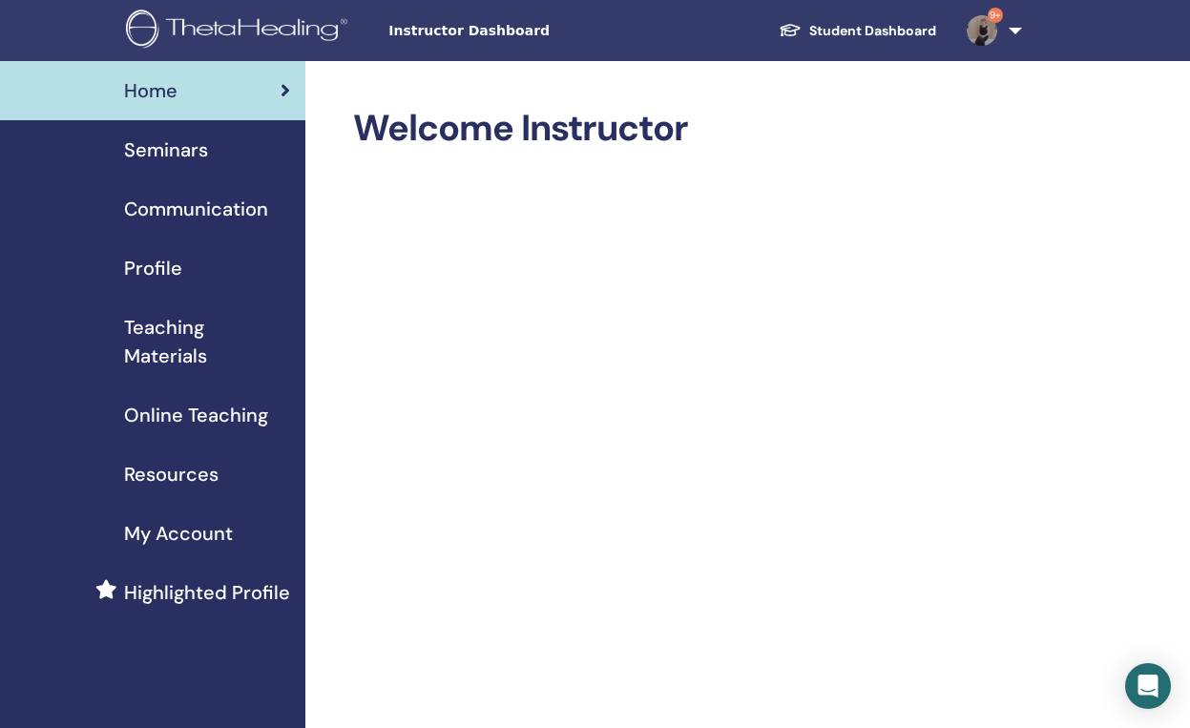
click at [168, 147] on span "Seminars" at bounding box center [166, 149] width 84 height 29
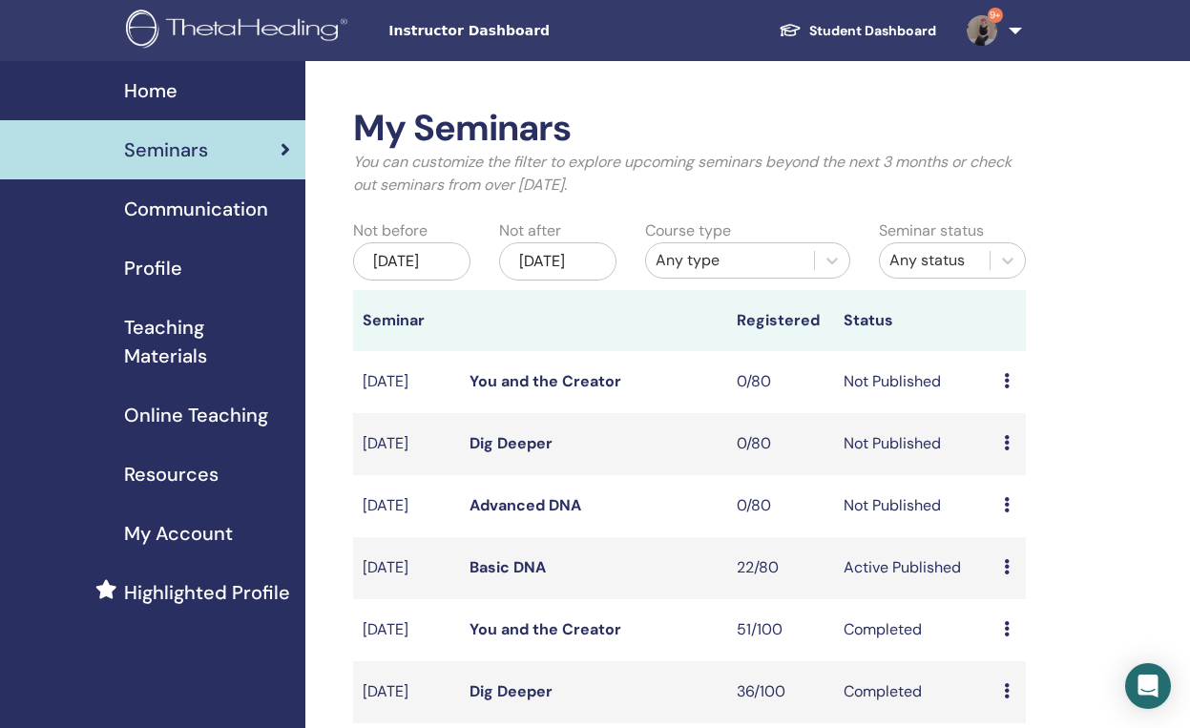
click at [536, 577] on link "Basic DNA" at bounding box center [507, 567] width 76 height 20
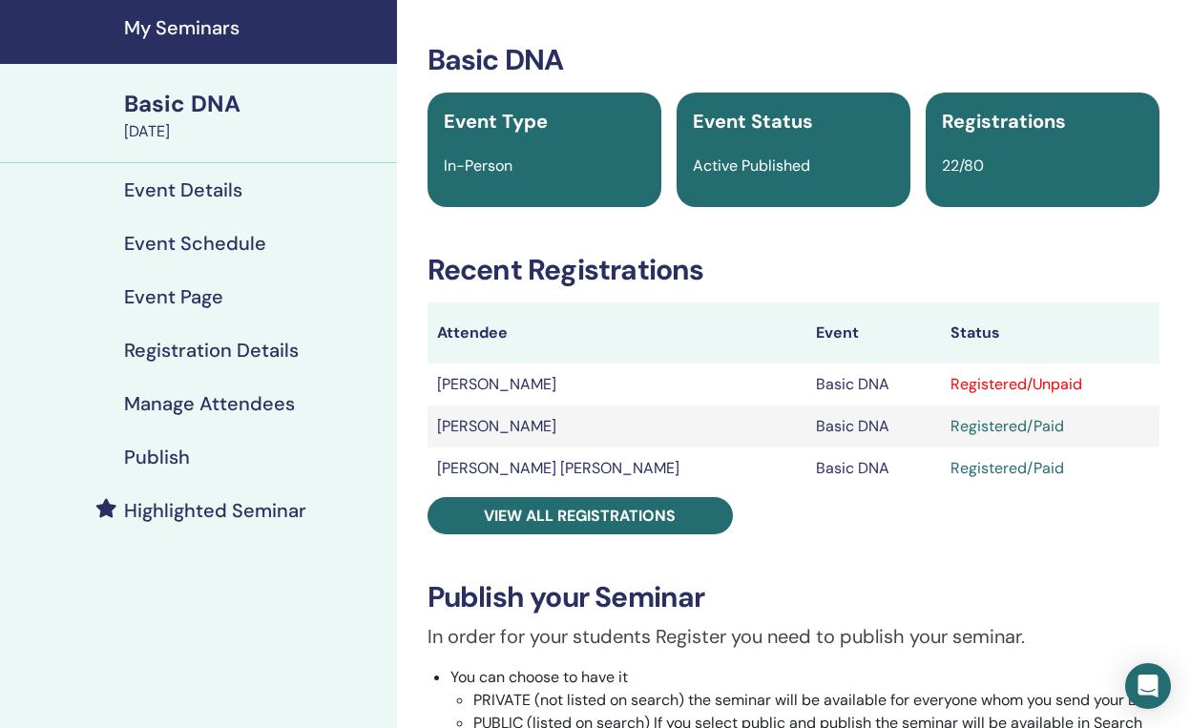
scroll to position [130, 0]
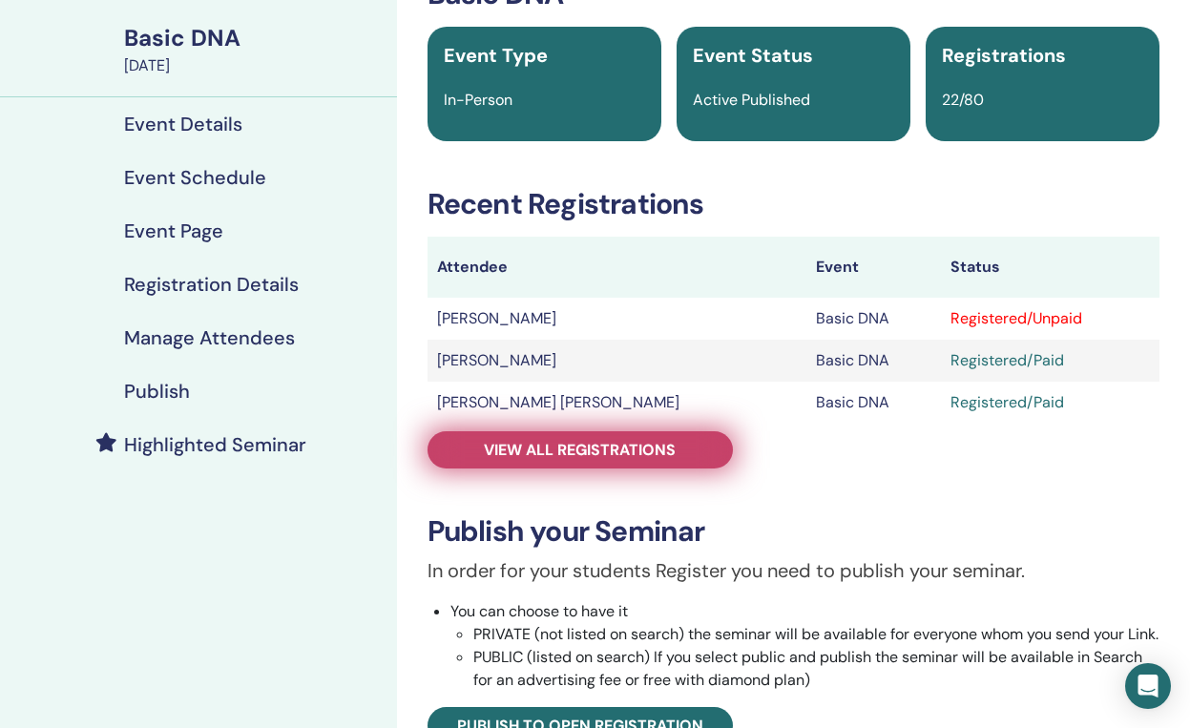
click at [573, 450] on span "View all registrations" at bounding box center [580, 450] width 192 height 20
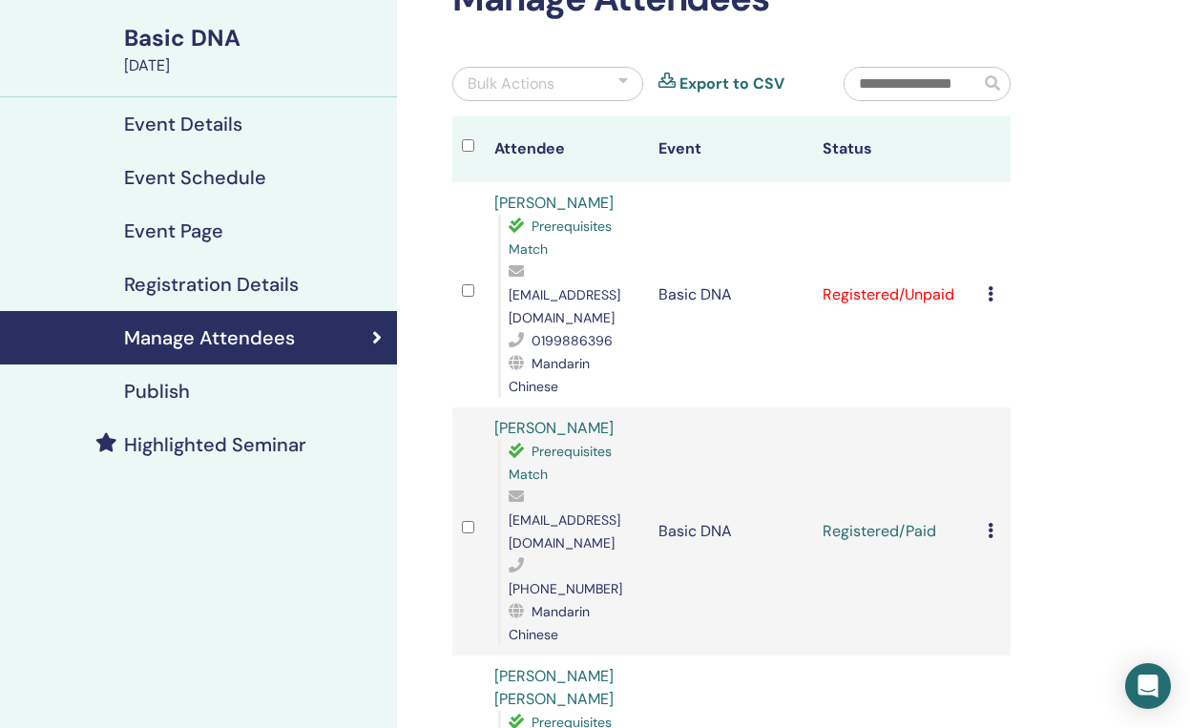
click at [554, 82] on div "Bulk Actions" at bounding box center [547, 84] width 191 height 34
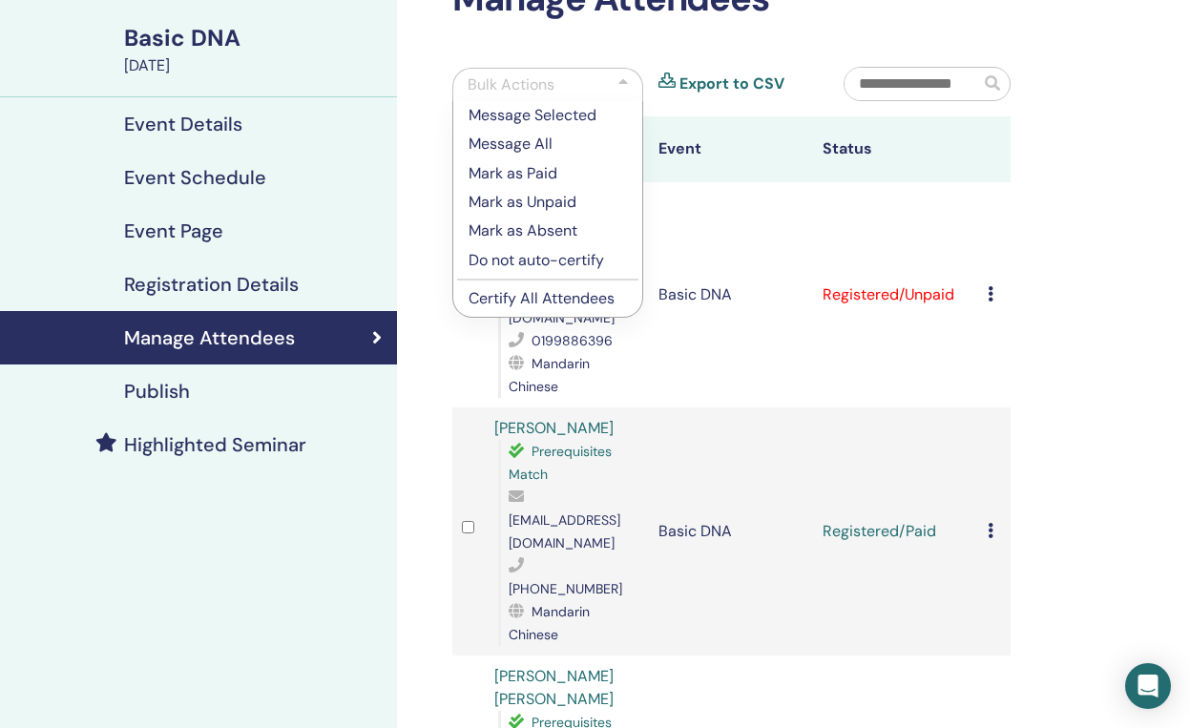
click at [551, 159] on li "Mark as Paid" at bounding box center [547, 172] width 189 height 29
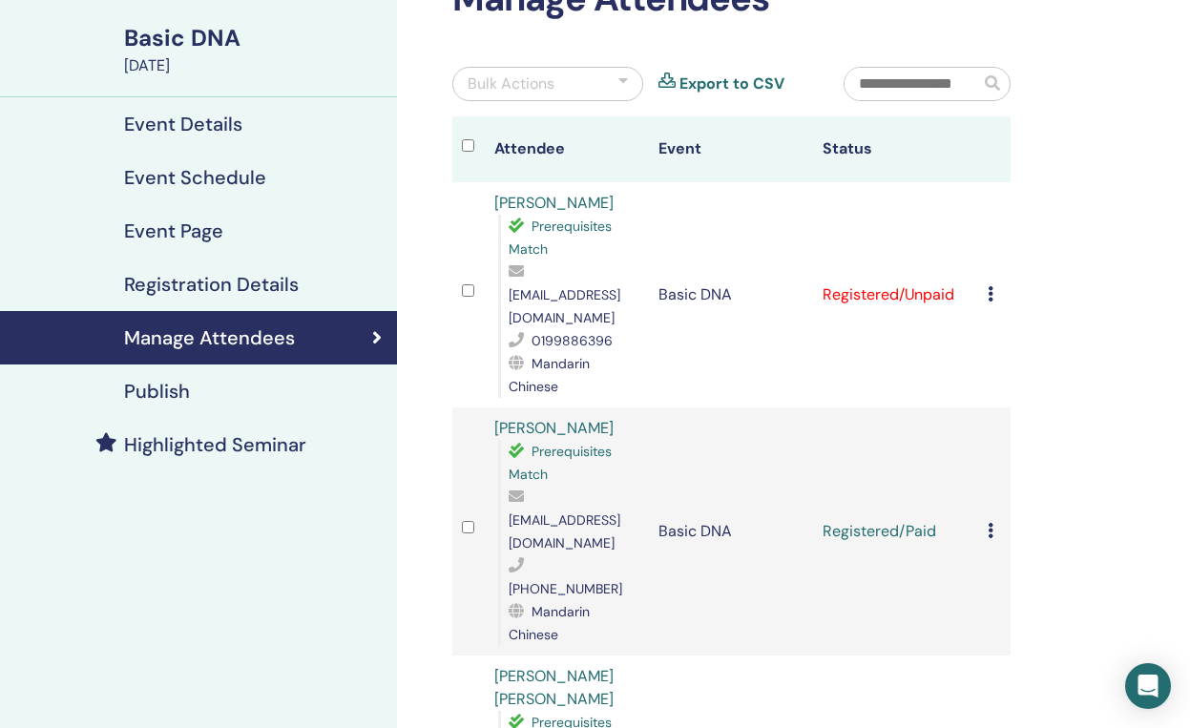
click at [557, 78] on div "Bulk Actions" at bounding box center [547, 84] width 191 height 34
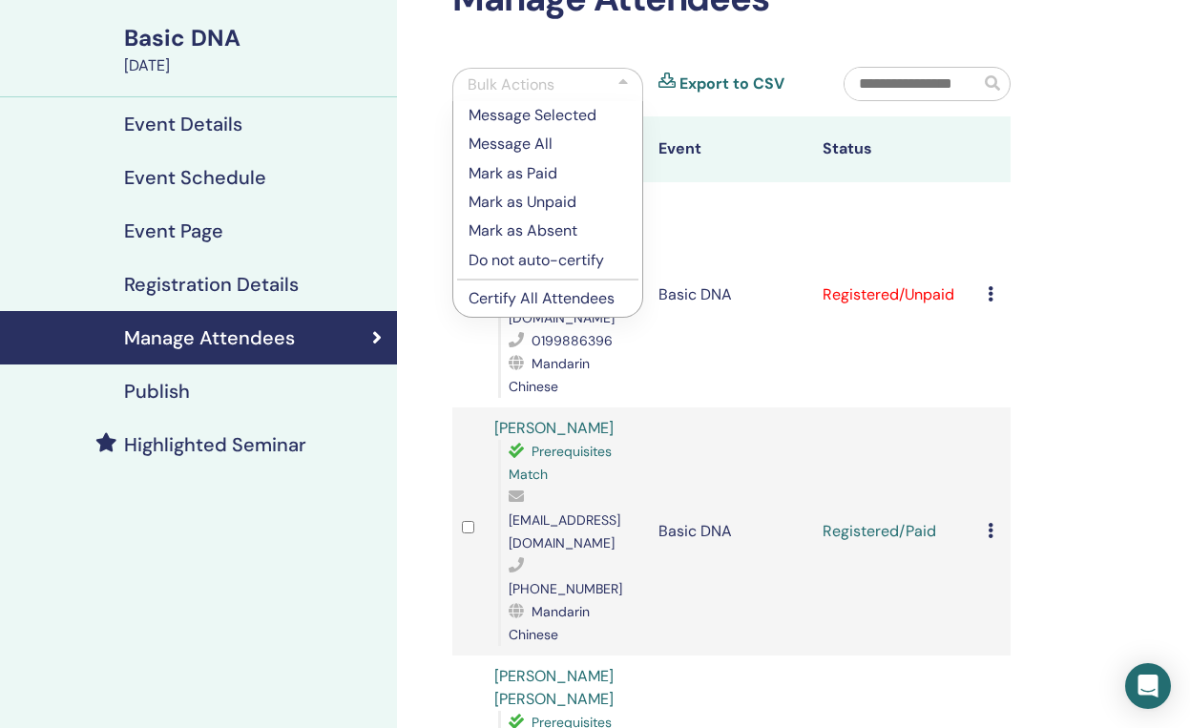
click at [564, 175] on p "Mark as Paid" at bounding box center [547, 173] width 158 height 23
